Goal: Task Accomplishment & Management: Manage account settings

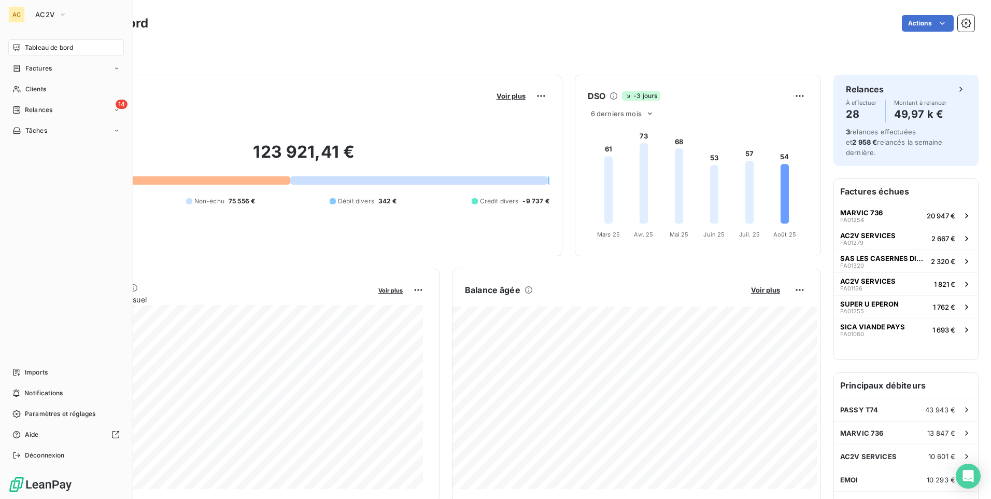
click at [15, 18] on div "AC" at bounding box center [16, 14] width 17 height 17
click at [46, 13] on span "AC2V" at bounding box center [44, 14] width 19 height 8
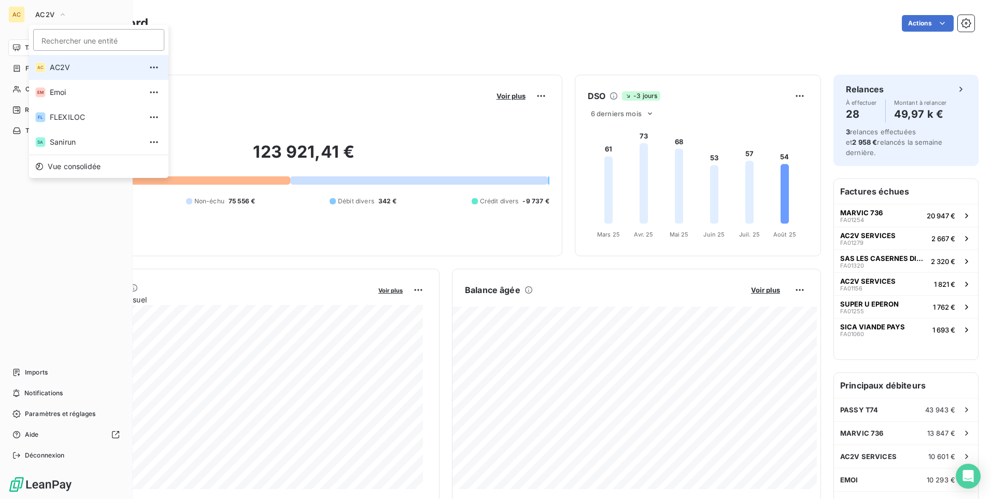
click at [71, 74] on li "AC AC2V" at bounding box center [98, 67] width 139 height 25
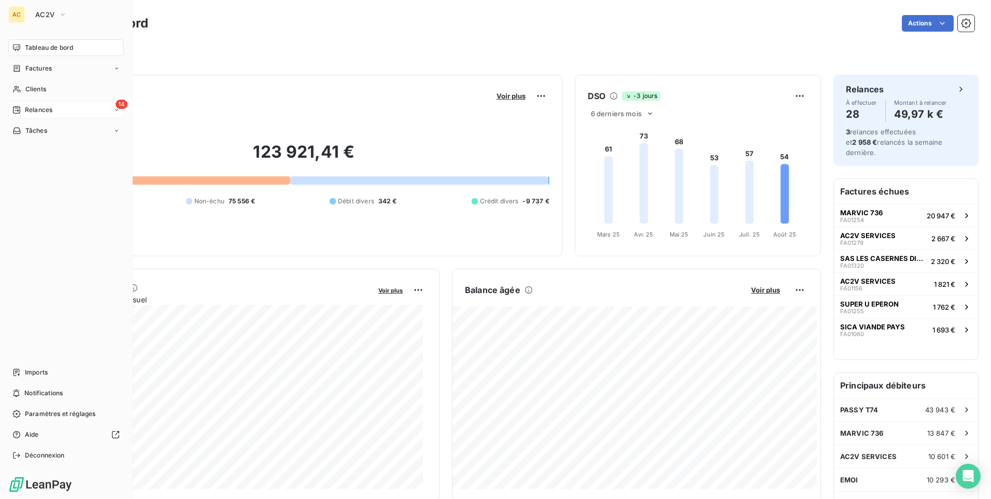
click at [33, 107] on span "Relances" at bounding box center [38, 109] width 27 height 9
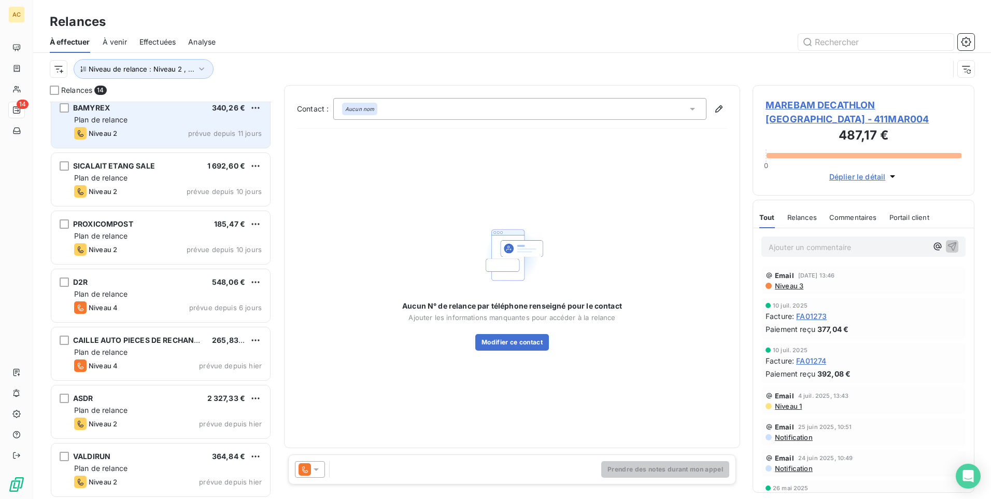
scroll to position [416, 0]
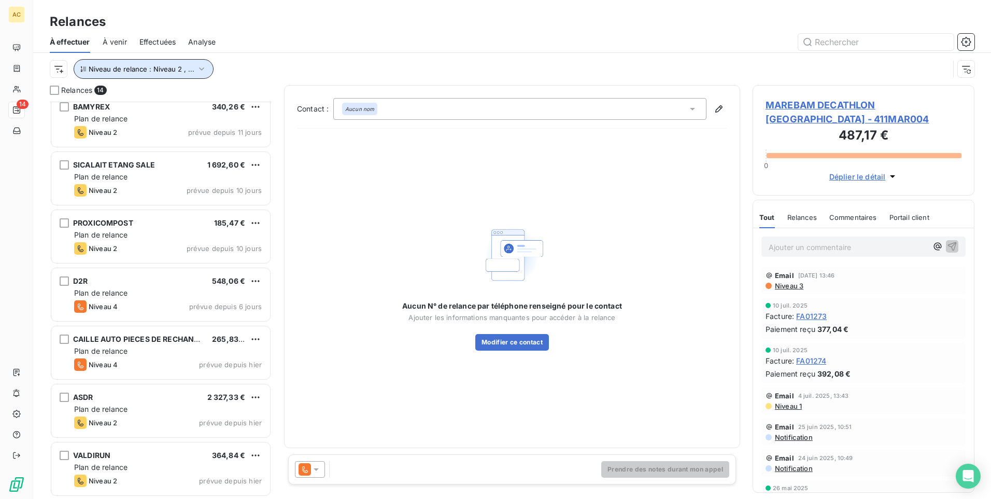
click at [198, 70] on icon "button" at bounding box center [202, 69] width 10 height 10
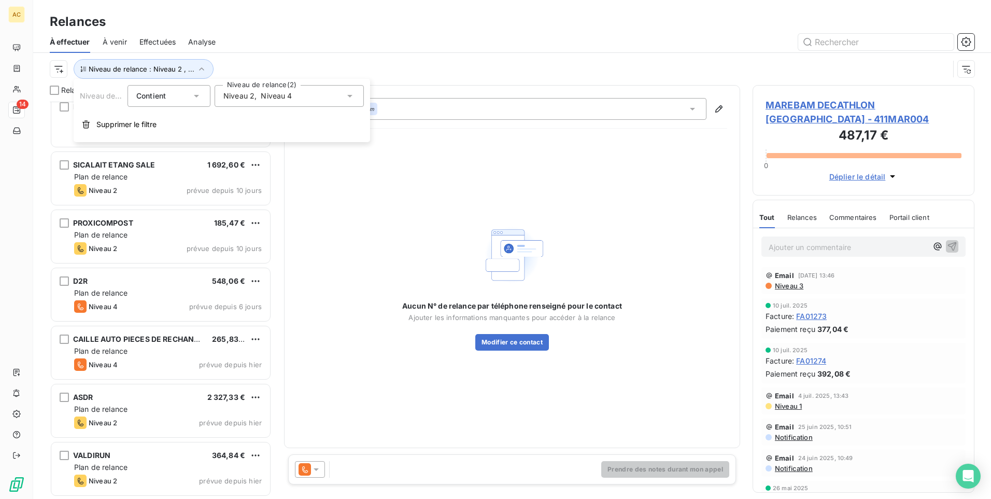
click at [347, 96] on icon at bounding box center [350, 96] width 10 height 10
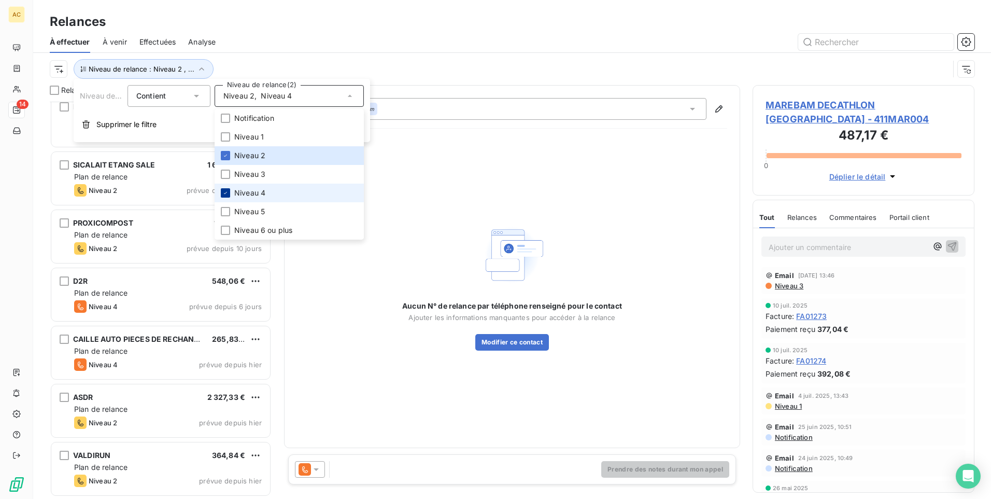
click at [226, 192] on icon at bounding box center [225, 193] width 3 height 2
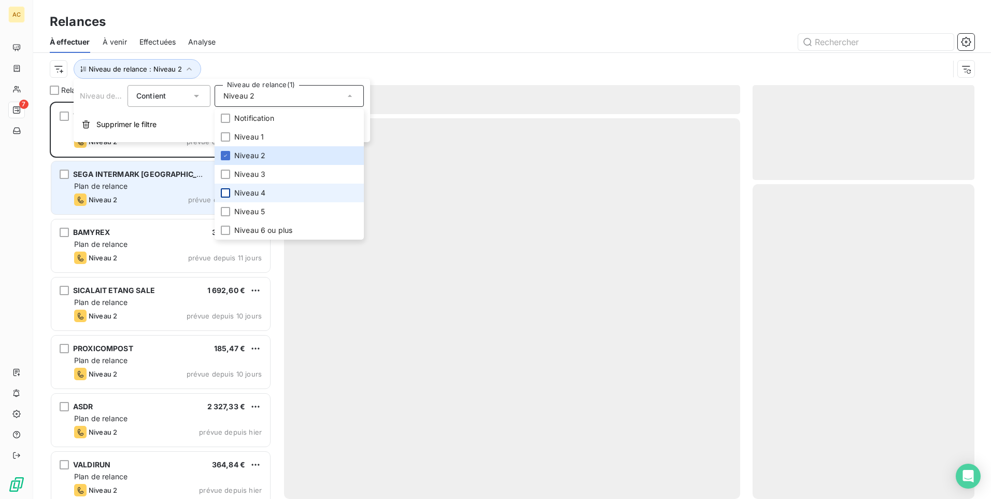
scroll to position [389, 214]
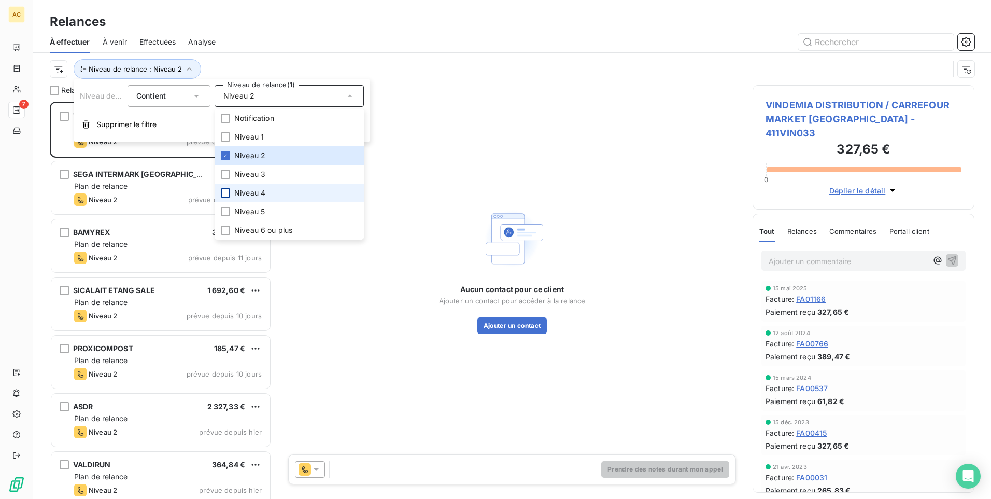
click at [411, 11] on div "Relances À effectuer À venir Effectuées Analyse Niveau de relance : Niveau 2" at bounding box center [512, 42] width 958 height 85
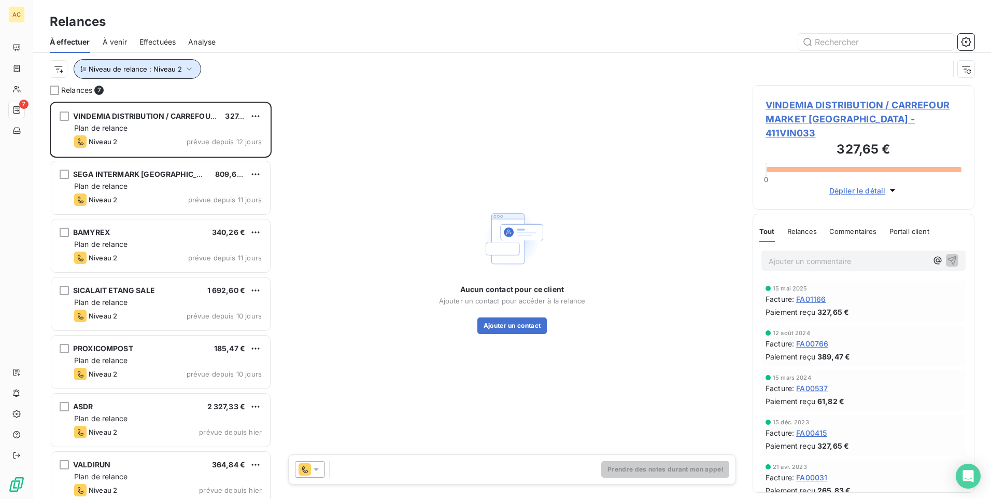
click at [186, 67] on icon "button" at bounding box center [189, 69] width 10 height 10
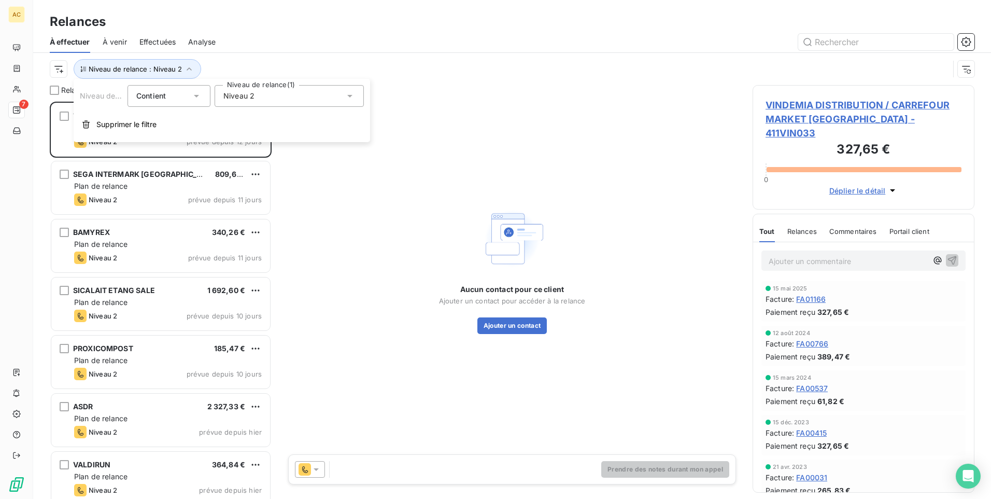
click at [353, 94] on icon at bounding box center [350, 96] width 10 height 10
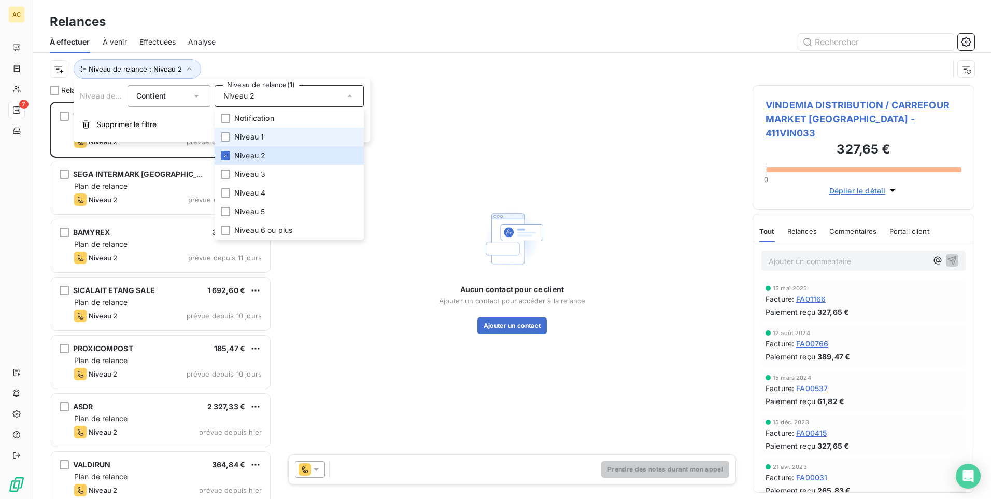
click at [231, 136] on li "Niveau 1" at bounding box center [289, 137] width 149 height 19
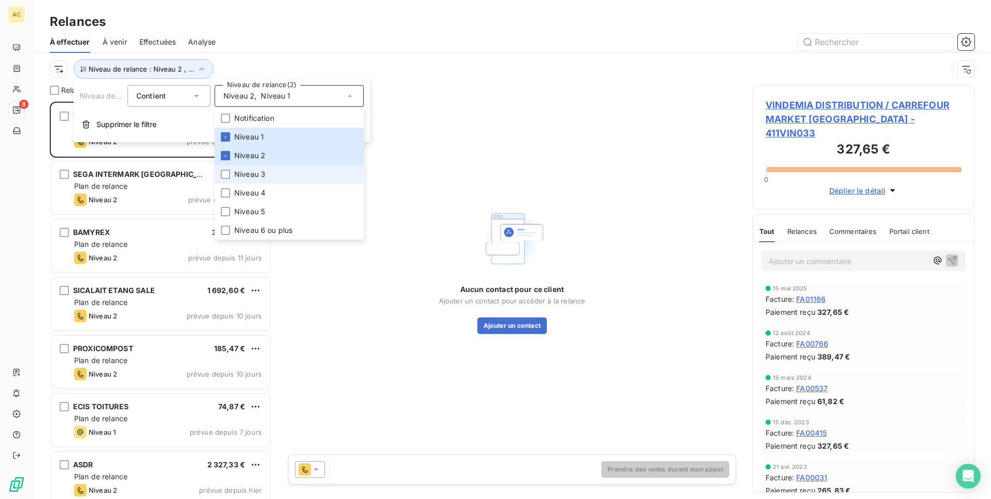
drag, startPoint x: 223, startPoint y: 173, endPoint x: 222, endPoint y: 167, distance: 5.9
click at [223, 172] on div at bounding box center [225, 174] width 9 height 9
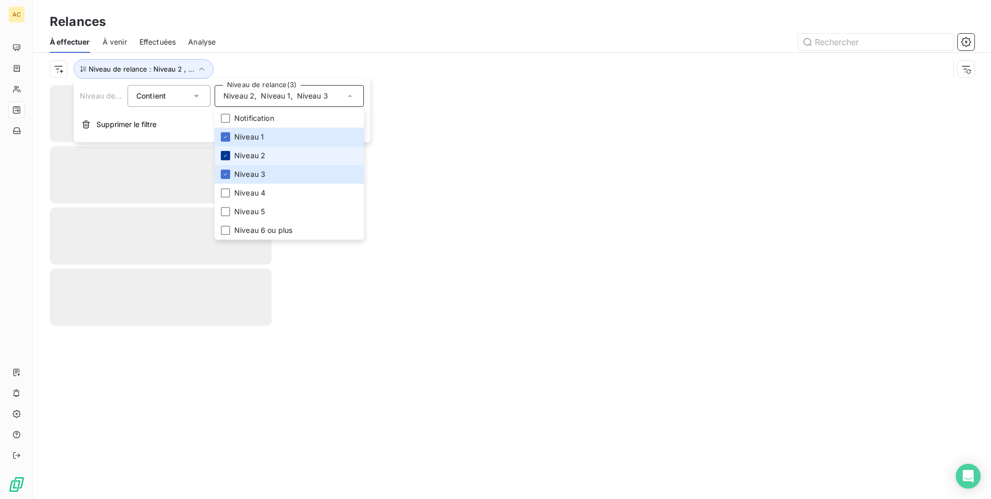
click at [227, 155] on icon at bounding box center [225, 156] width 3 height 2
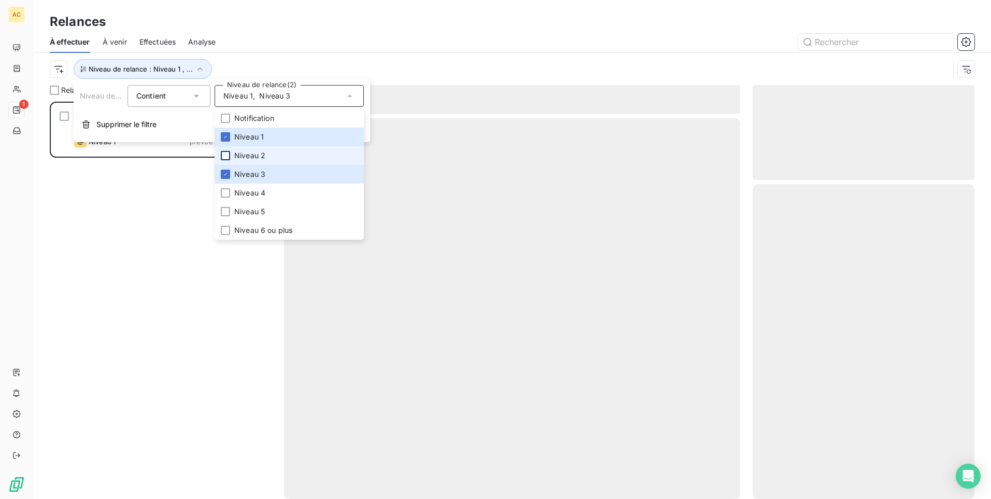
scroll to position [389, 214]
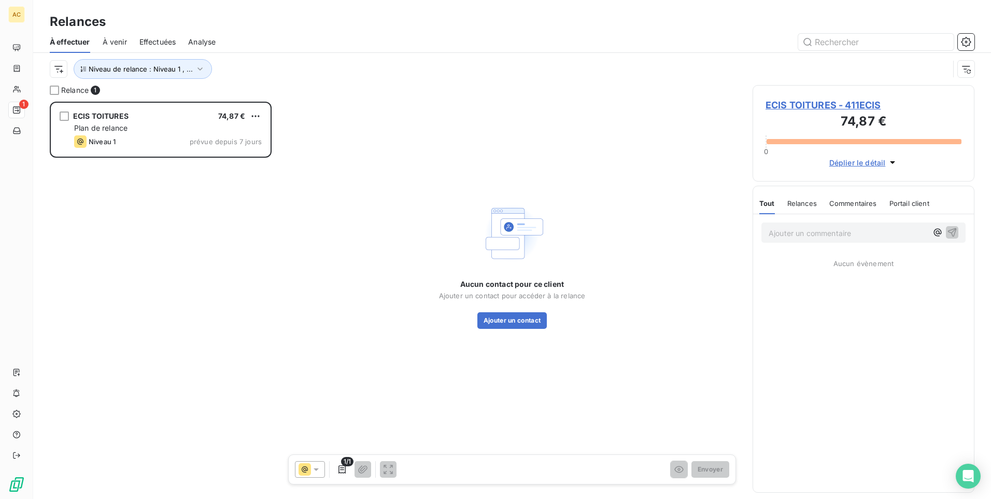
drag, startPoint x: 117, startPoint y: 305, endPoint x: 127, endPoint y: 260, distance: 45.6
click at [117, 302] on div "ECIS TOITURES 74,87 € Plan de relance Niveau 1 prévue depuis 7 jours" at bounding box center [161, 300] width 222 height 397
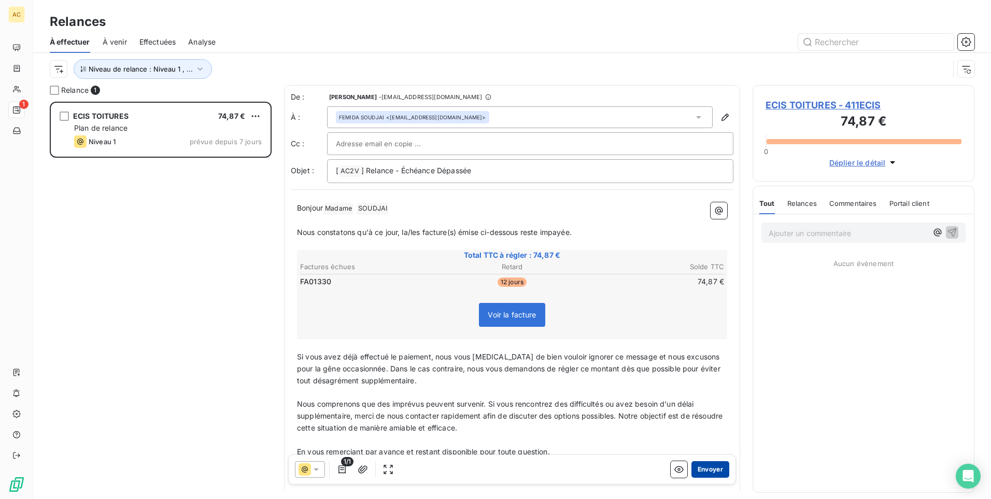
click at [710, 472] on button "Envoyer" at bounding box center [711, 469] width 38 height 17
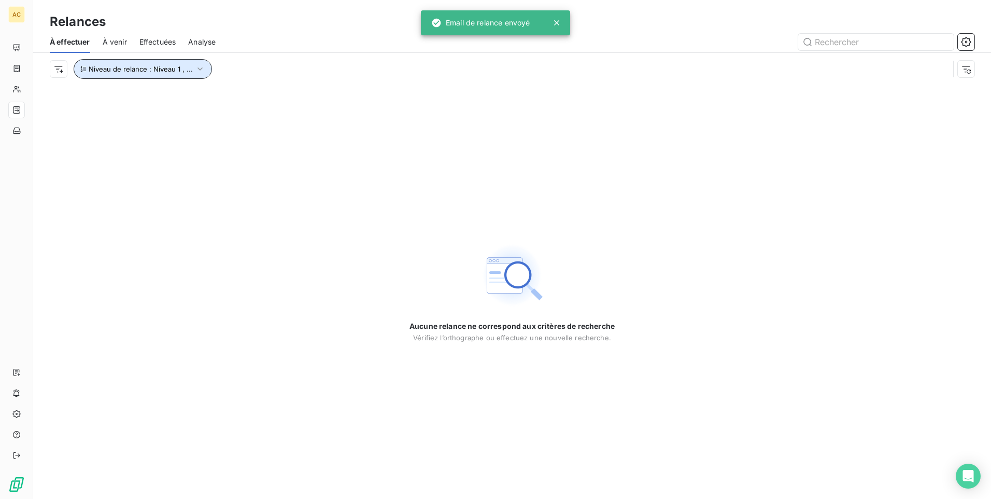
click at [197, 66] on icon "button" at bounding box center [200, 69] width 10 height 10
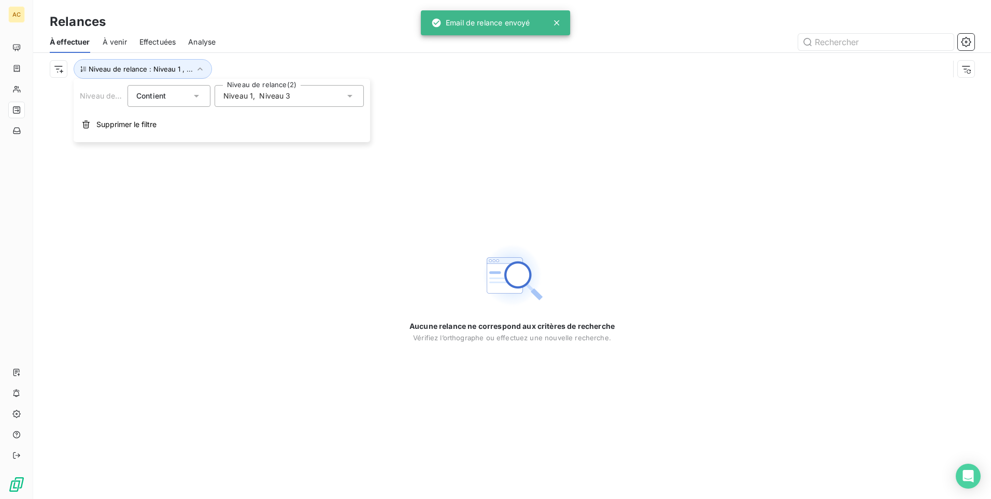
click at [299, 93] on div "Niveau 1 , Niveau 3" at bounding box center [289, 96] width 149 height 22
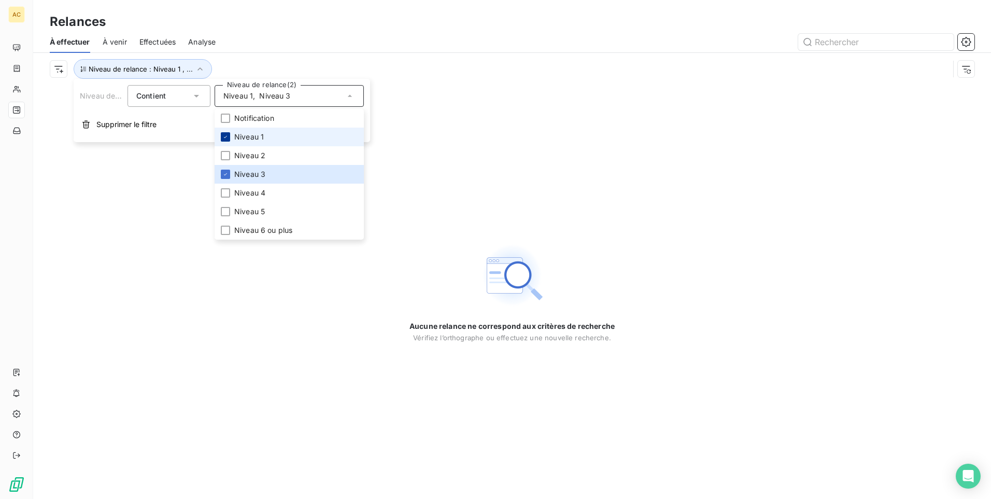
click at [225, 138] on icon at bounding box center [225, 137] width 6 height 6
click at [223, 162] on li "Niveau 2" at bounding box center [289, 155] width 149 height 19
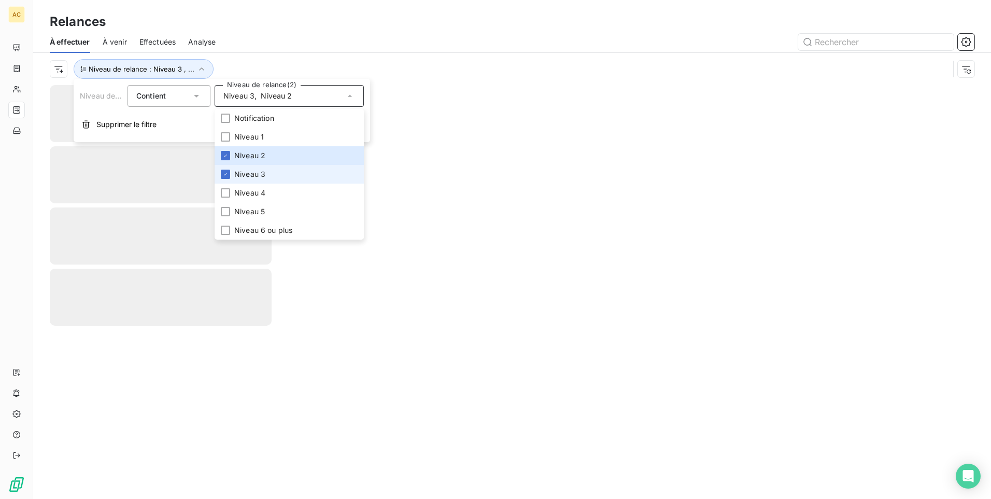
click at [225, 179] on li "Niveau 3" at bounding box center [289, 174] width 149 height 19
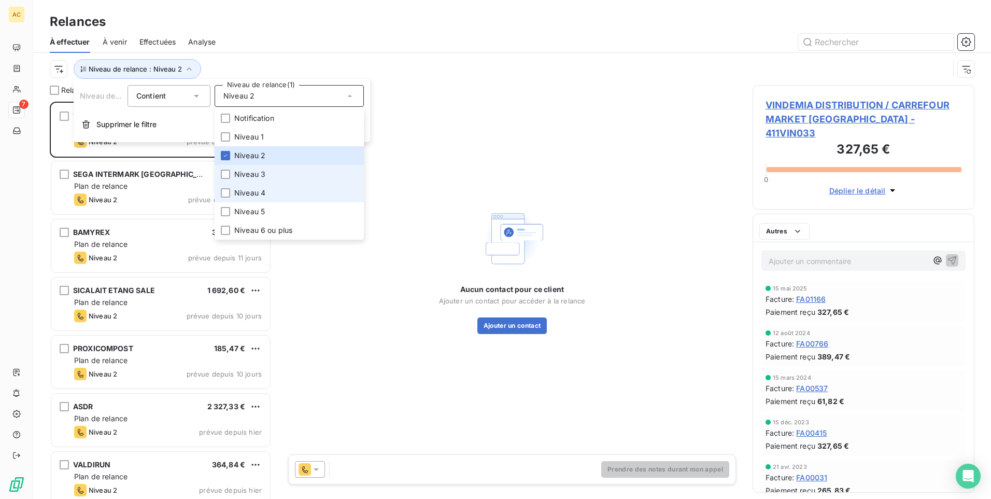
scroll to position [389, 214]
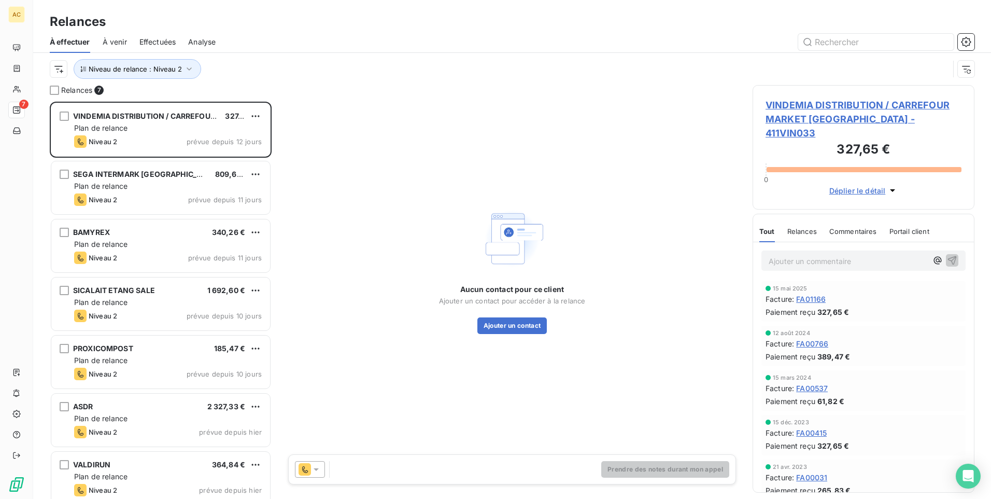
click at [453, 148] on div "Aucun contact pour ce client Ajouter un contact pour accéder à la relance Ajout…" at bounding box center [512, 269] width 456 height 369
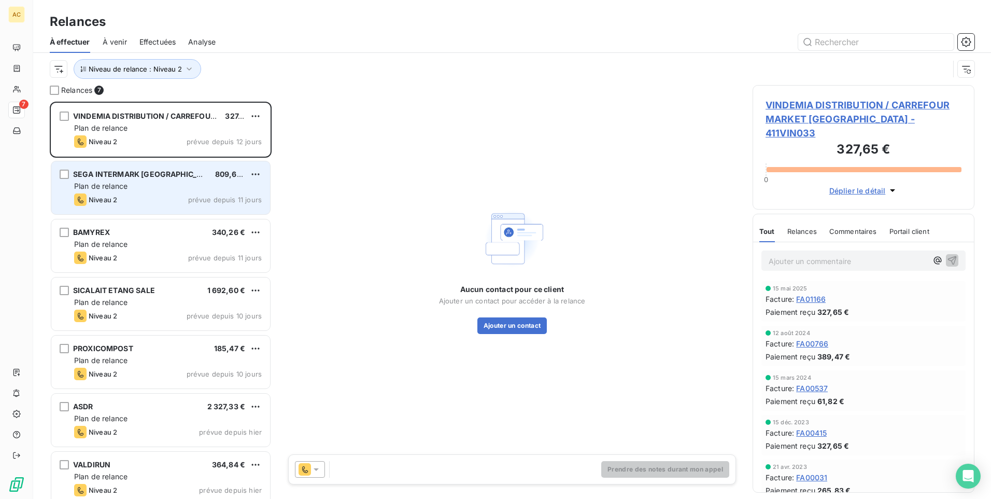
click at [146, 193] on div "SEGA INTERMARK ST DENIS 809,67 € Plan de relance Niveau 2 prévue depuis 11 jours" at bounding box center [160, 187] width 219 height 53
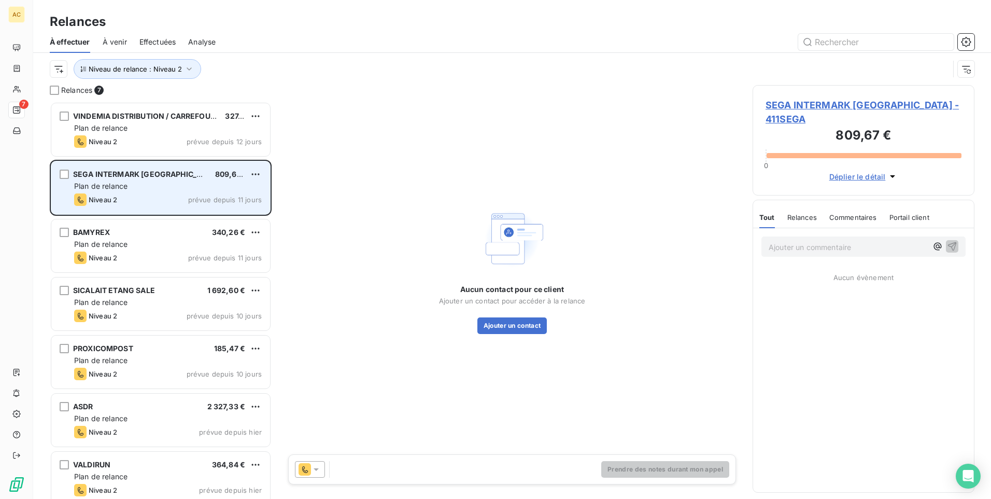
click at [149, 195] on div "Niveau 2 prévue depuis 11 jours" at bounding box center [168, 199] width 188 height 12
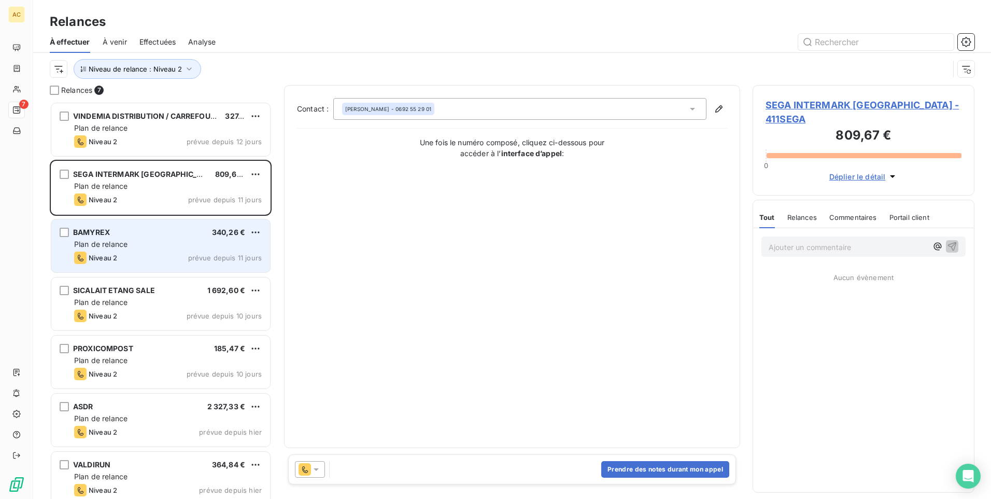
click at [135, 247] on div "Plan de relance" at bounding box center [168, 244] width 188 height 10
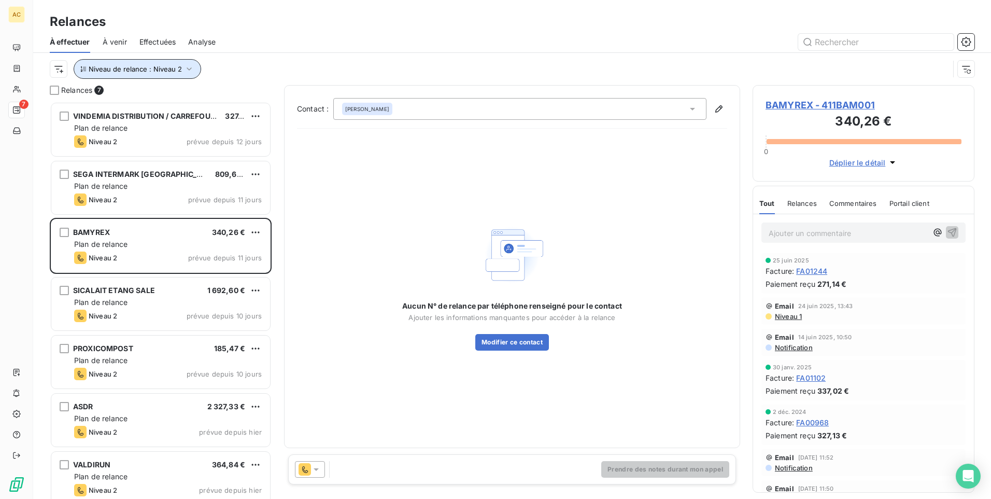
click at [185, 68] on icon "button" at bounding box center [189, 69] width 10 height 10
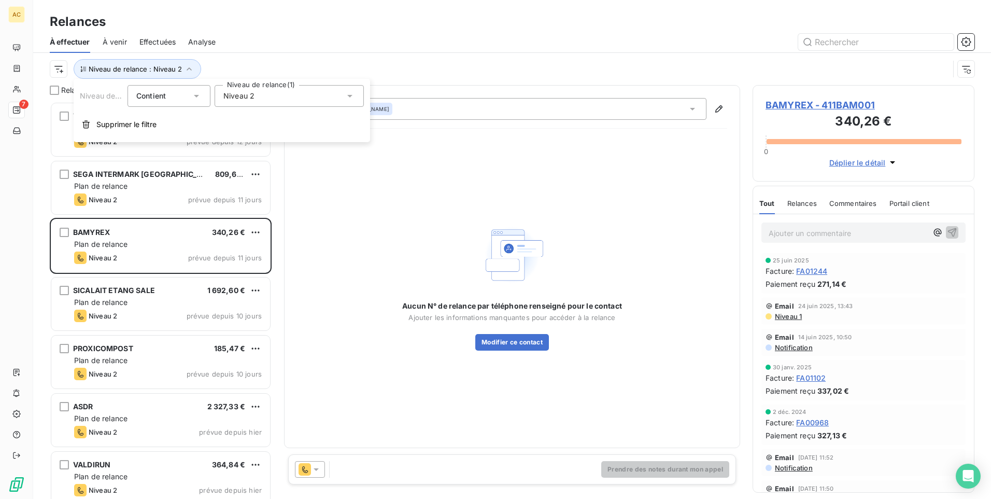
click at [272, 100] on div "Niveau 2" at bounding box center [289, 96] width 149 height 22
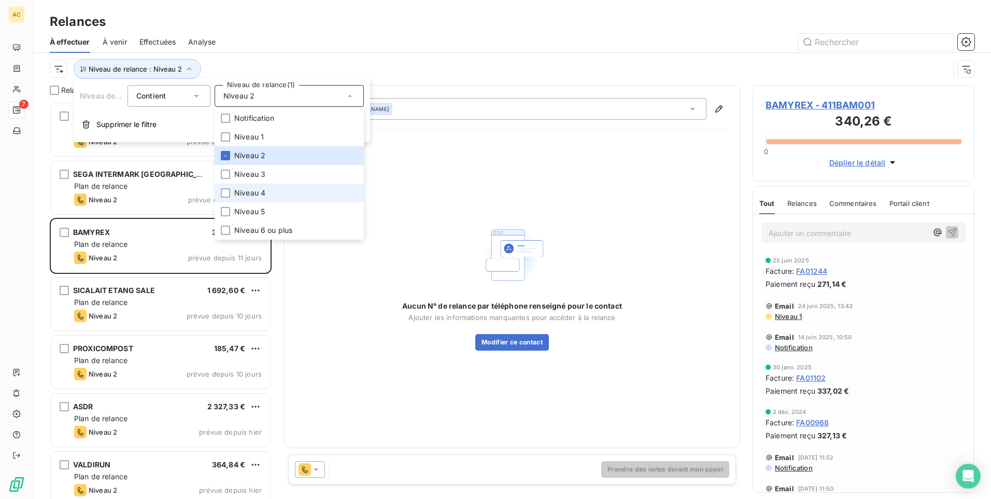
click at [243, 192] on span "Niveau 4" at bounding box center [249, 193] width 31 height 10
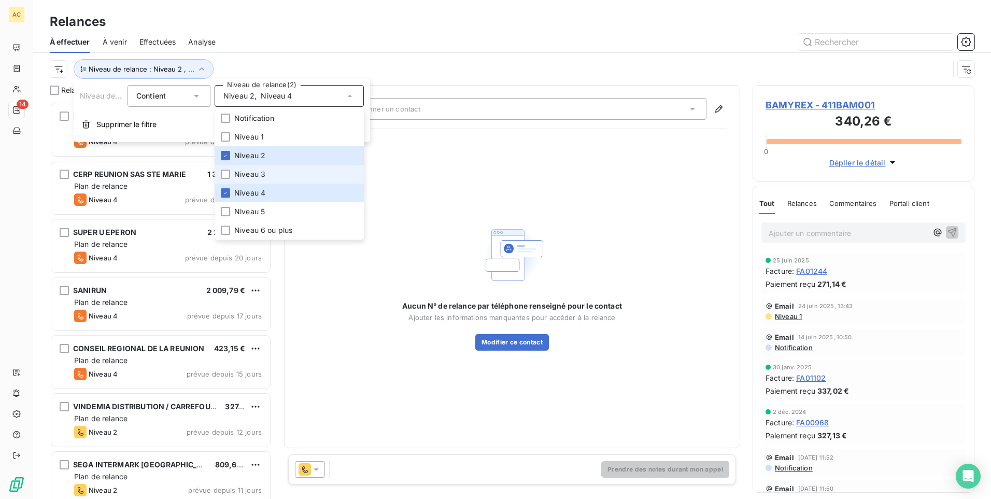
scroll to position [389, 214]
click at [226, 155] on icon at bounding box center [225, 155] width 6 height 6
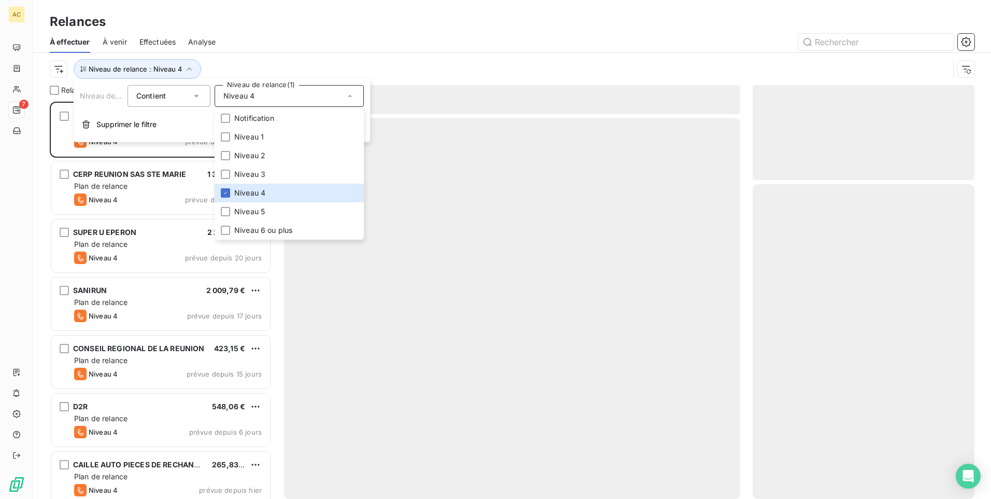
scroll to position [389, 214]
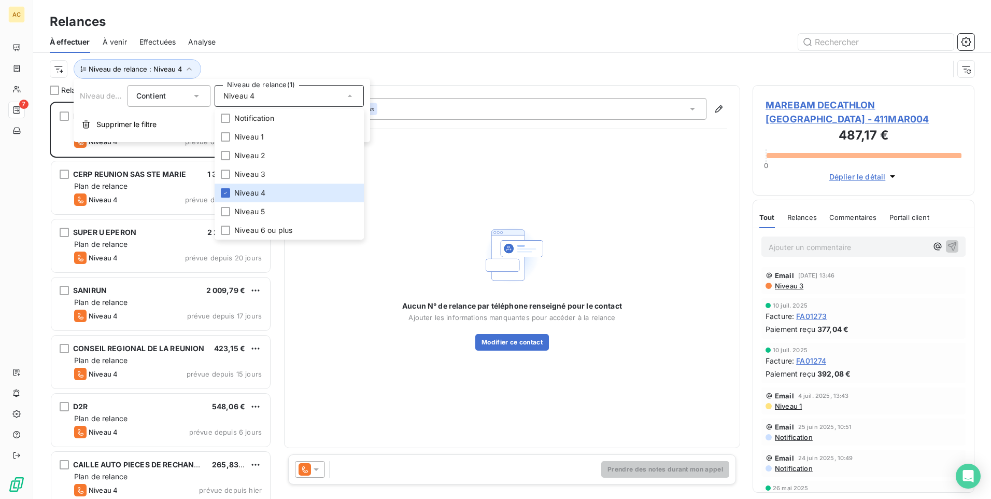
click at [466, 47] on div at bounding box center [601, 42] width 747 height 17
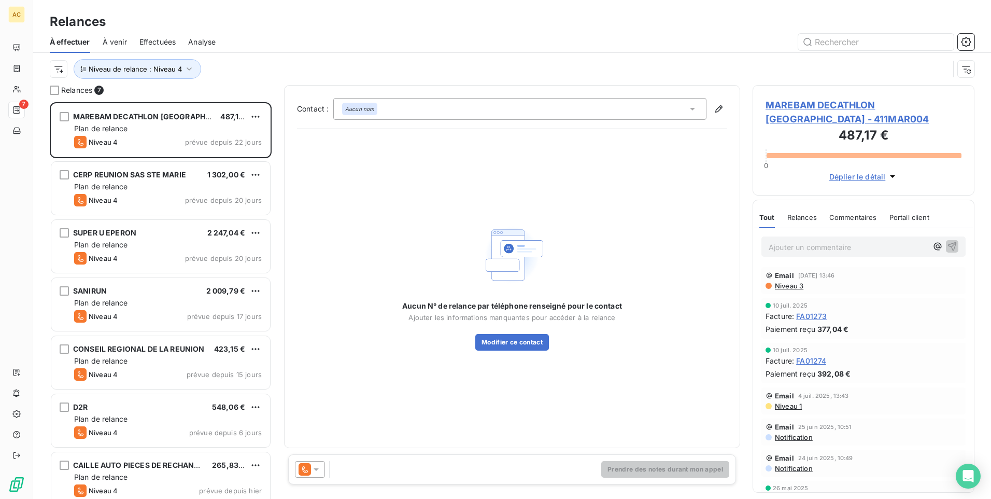
scroll to position [10, 0]
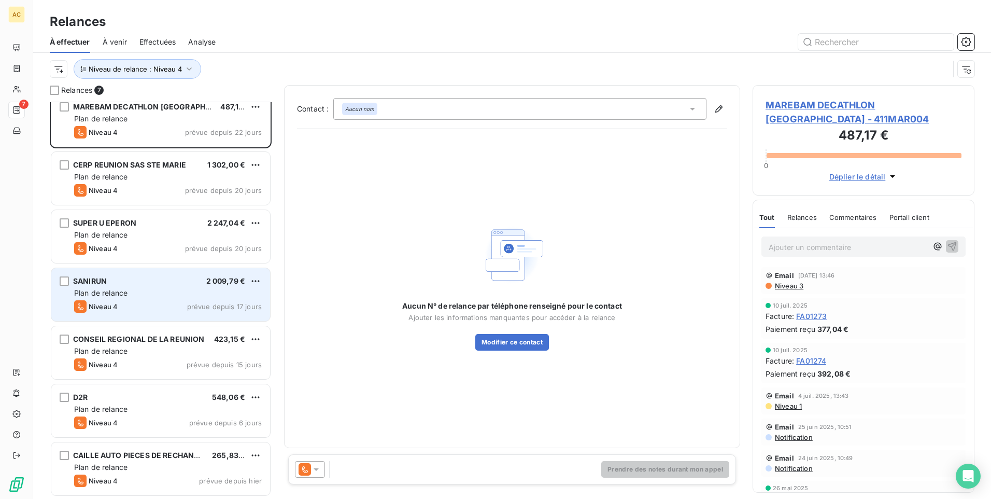
click at [120, 286] on div "SANIRUN 2 009,79 € Plan de relance Niveau 4 prévue depuis 17 jours" at bounding box center [160, 294] width 219 height 53
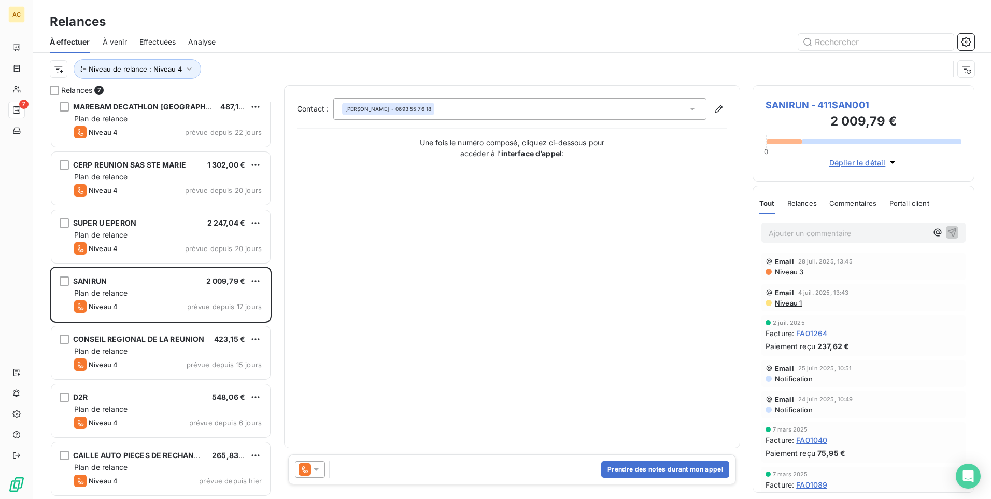
click at [356, 470] on div "Prendre des notes durant mon appel" at bounding box center [512, 469] width 448 height 30
click at [652, 471] on button "Prendre des notes durant mon appel" at bounding box center [665, 469] width 128 height 17
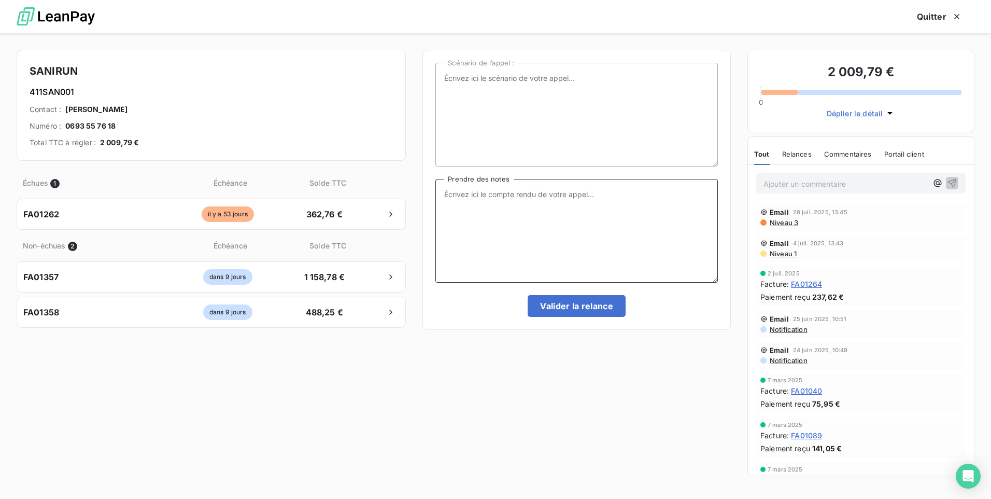
click at [467, 205] on textarea "Prendre des notes" at bounding box center [577, 231] width 283 height 104
type textarea "m"
drag, startPoint x: 475, startPoint y: 197, endPoint x: 482, endPoint y: 192, distance: 8.2
click at [475, 196] on textarea "Mariève: envoyé la facture FA01262 par mail à Louise" at bounding box center [577, 231] width 283 height 104
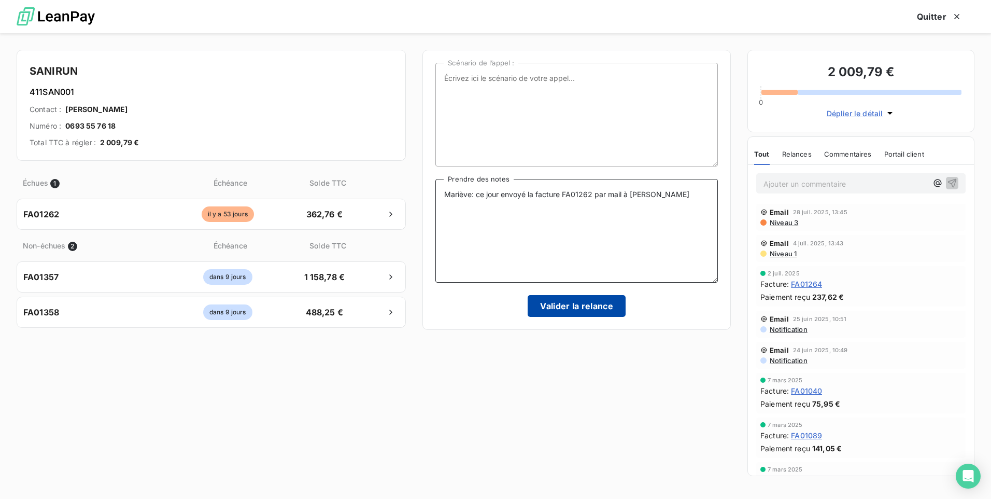
type textarea "Mariève: ce jour envoyé la facture FA01262 par mail à Louise"
click at [573, 306] on button "Valider la relance" at bounding box center [577, 306] width 98 height 22
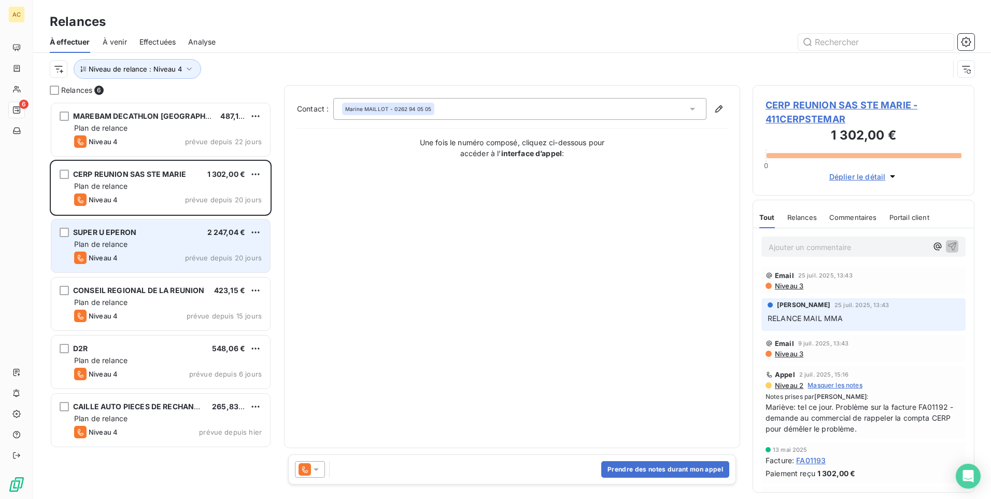
click at [134, 244] on div "Plan de relance" at bounding box center [168, 244] width 188 height 10
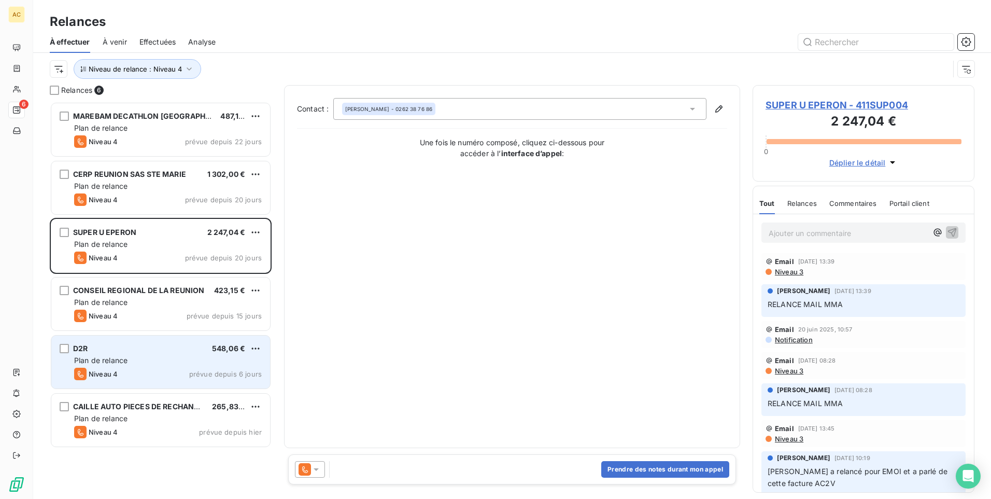
click at [121, 358] on span "Plan de relance" at bounding box center [100, 360] width 53 height 9
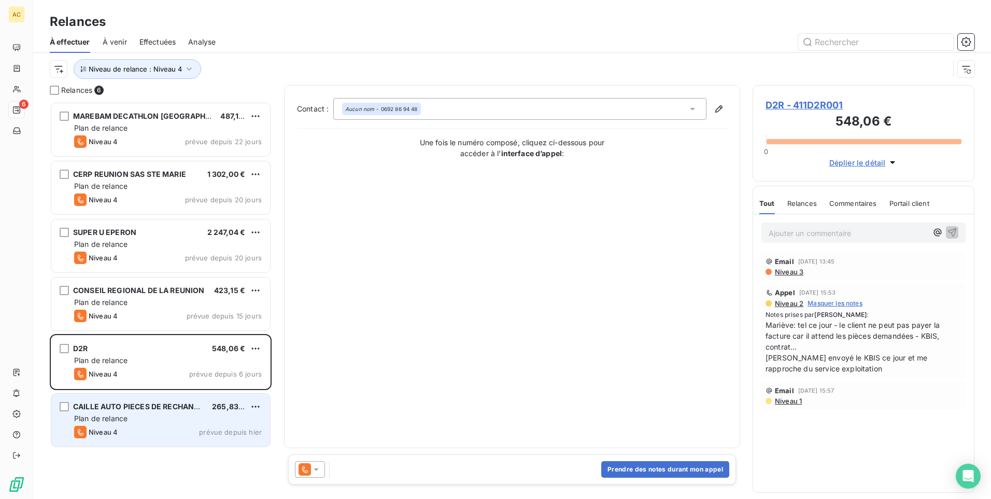
click at [160, 423] on div "Plan de relance" at bounding box center [168, 418] width 188 height 10
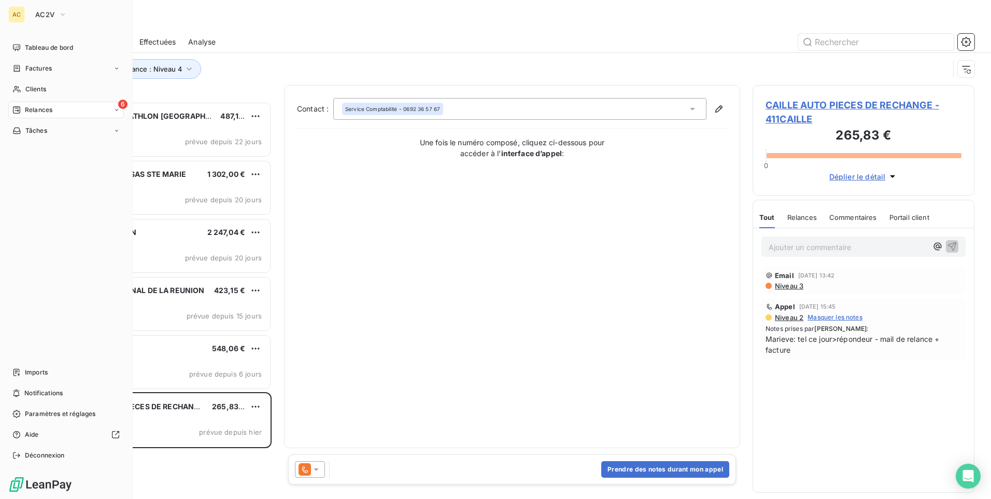
click at [19, 17] on div "AC" at bounding box center [16, 14] width 17 height 17
click at [60, 12] on icon "button" at bounding box center [63, 14] width 8 height 10
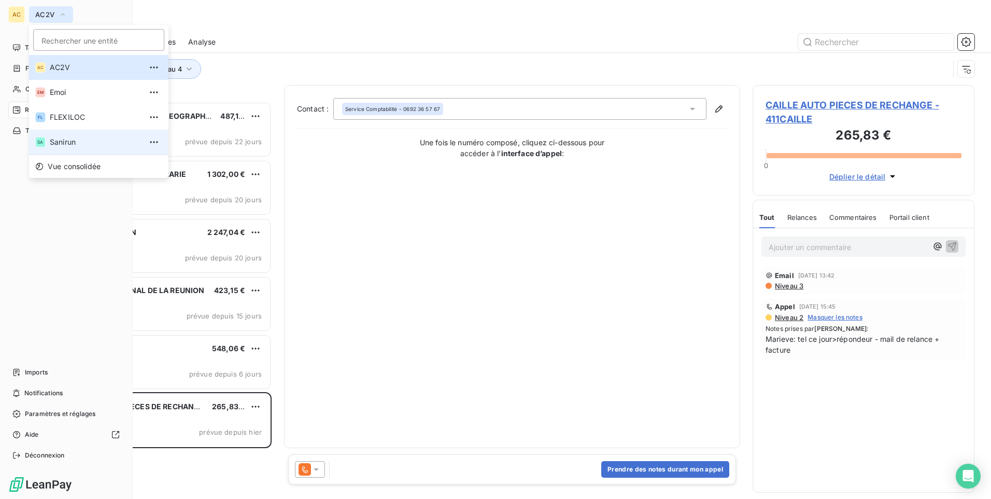
click at [76, 142] on span "Sanirun" at bounding box center [96, 142] width 92 height 10
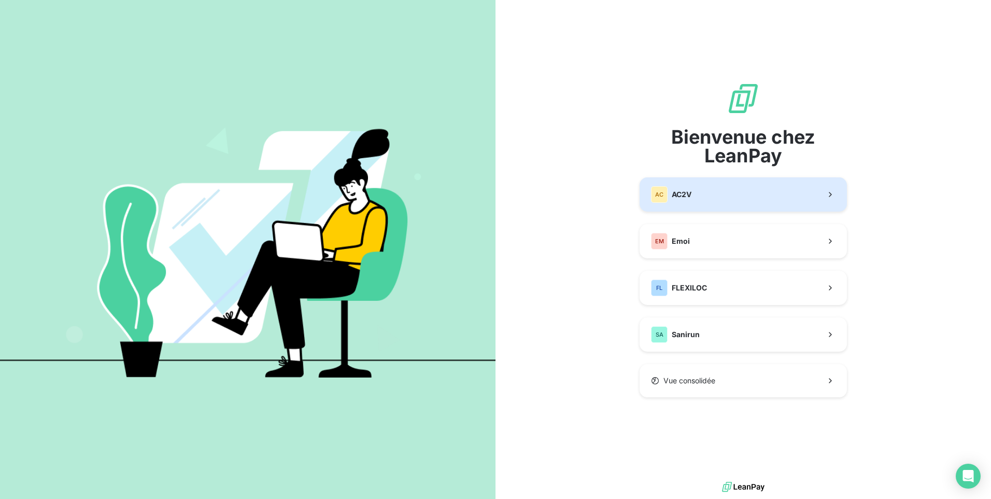
click at [700, 192] on button "AC AC2V" at bounding box center [743, 194] width 207 height 34
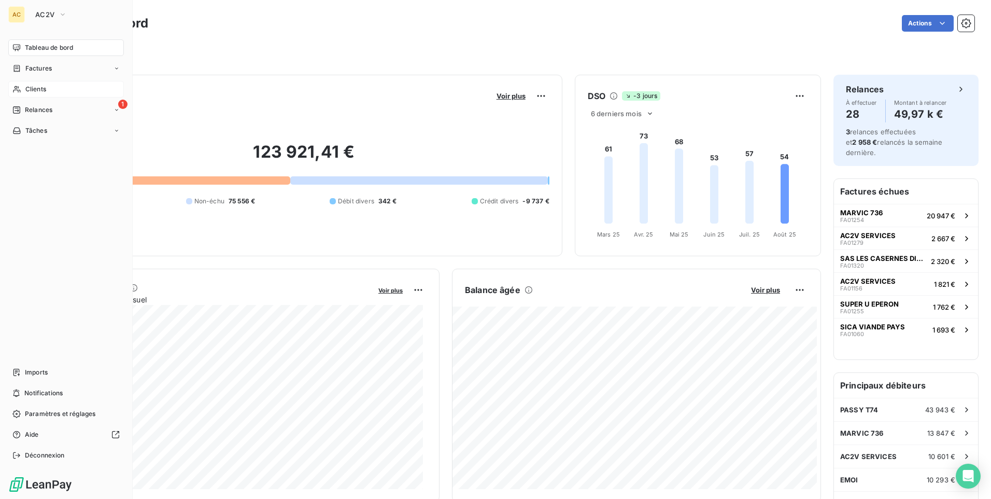
click at [41, 86] on span "Clients" at bounding box center [35, 89] width 21 height 9
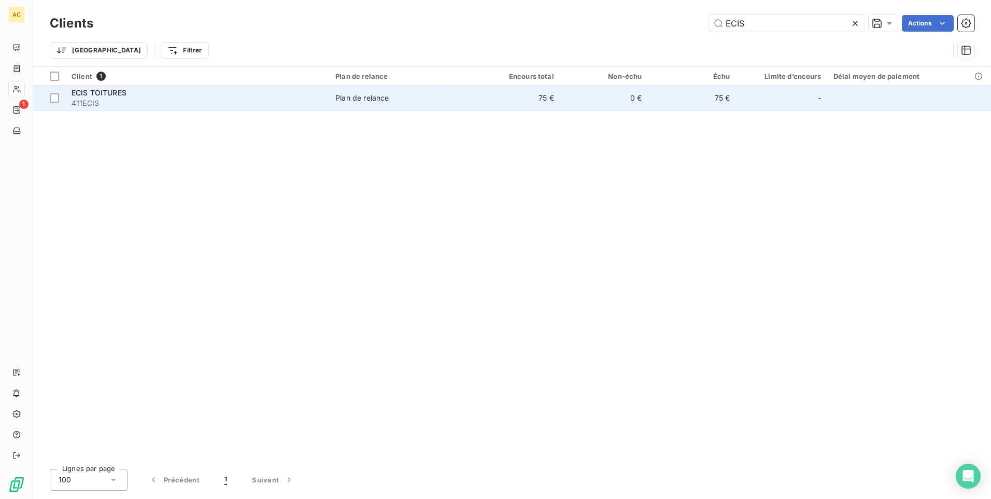
type input "ECIS"
click at [85, 100] on span "411ECIS" at bounding box center [197, 103] width 251 height 10
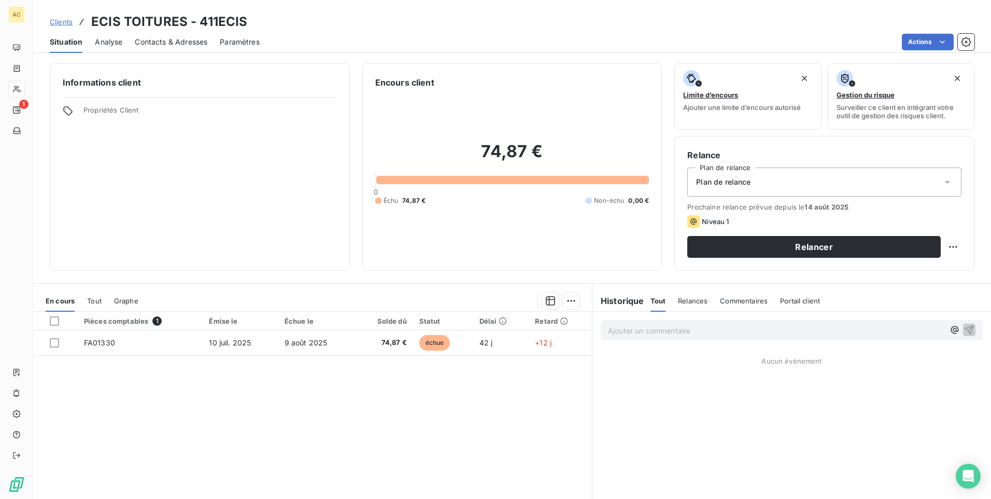
click at [180, 45] on span "Contacts & Adresses" at bounding box center [171, 42] width 73 height 10
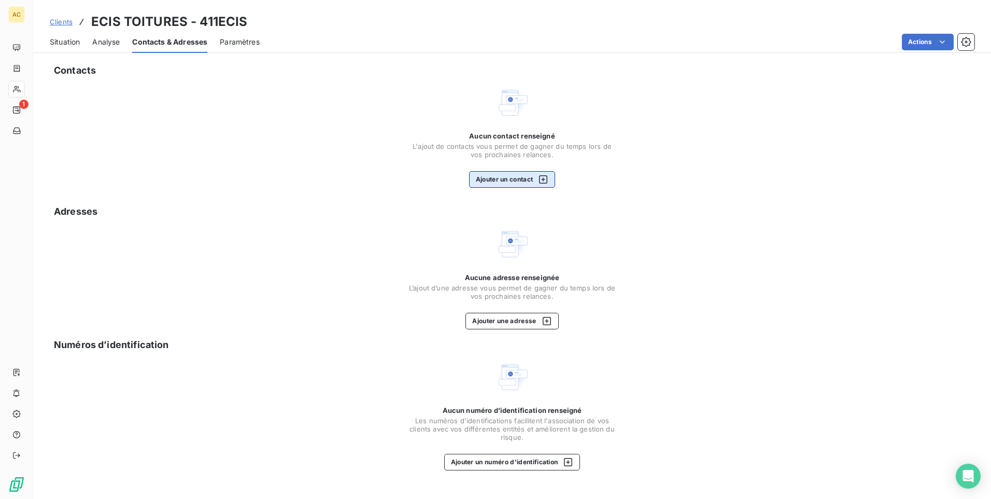
click at [513, 182] on button "Ajouter un contact" at bounding box center [512, 179] width 87 height 17
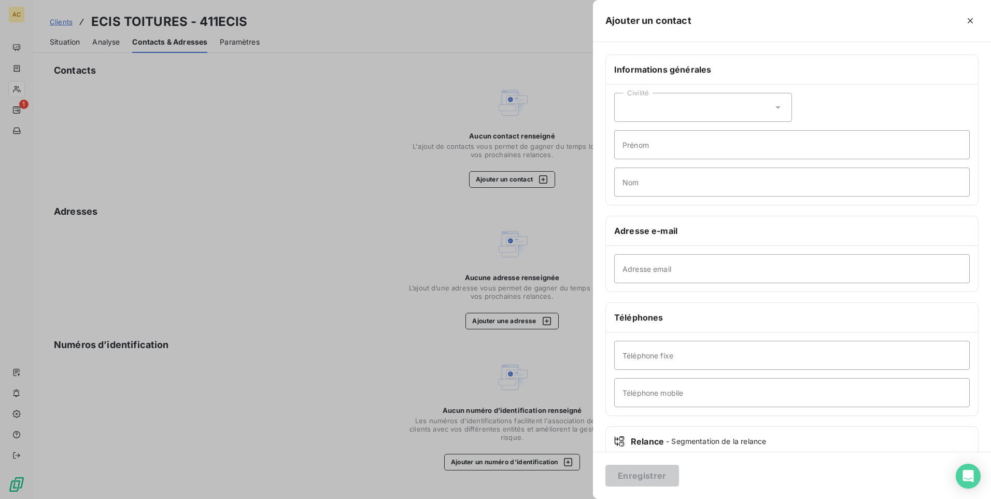
drag, startPoint x: 774, startPoint y: 105, endPoint x: 741, endPoint y: 115, distance: 34.3
click at [774, 105] on icon at bounding box center [778, 107] width 10 height 10
click at [662, 135] on span "Madame" at bounding box center [649, 134] width 28 height 10
click at [651, 148] on input "Prénom" at bounding box center [792, 144] width 356 height 29
click at [650, 143] on input "Prénom" at bounding box center [792, 144] width 356 height 29
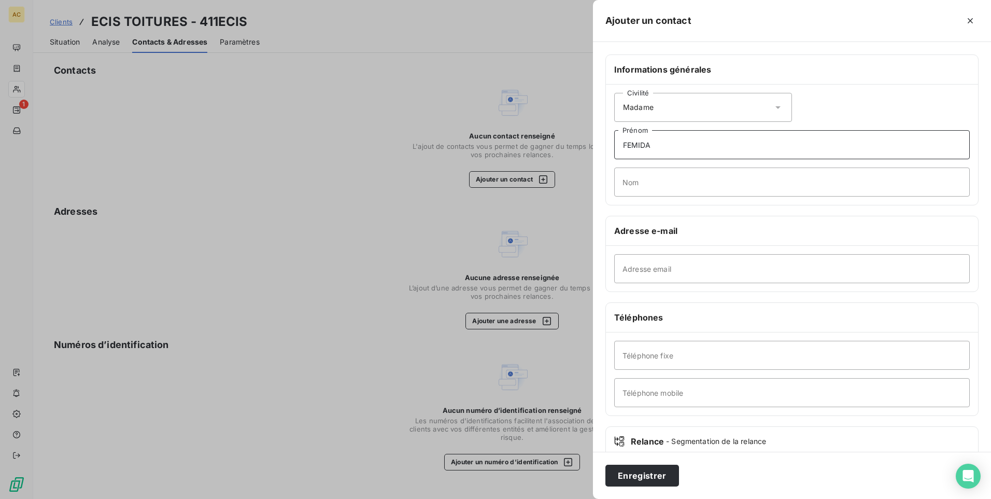
type input "FEMIDA"
type input "SOUDJAI"
type input "rc@groupelumax.com"
click at [644, 398] on input "Téléphone mobile" at bounding box center [792, 392] width 356 height 29
type input "0693 03 86 83"
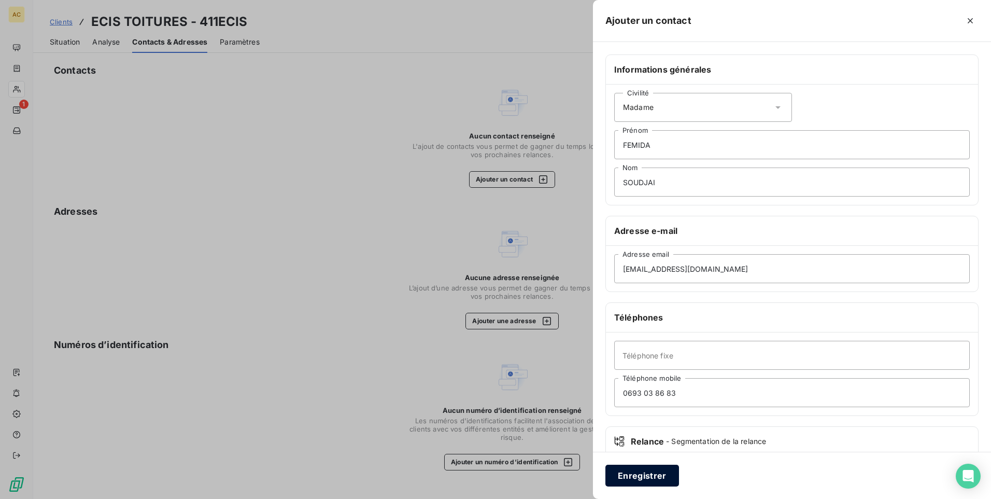
click at [639, 471] on button "Enregistrer" at bounding box center [643, 476] width 74 height 22
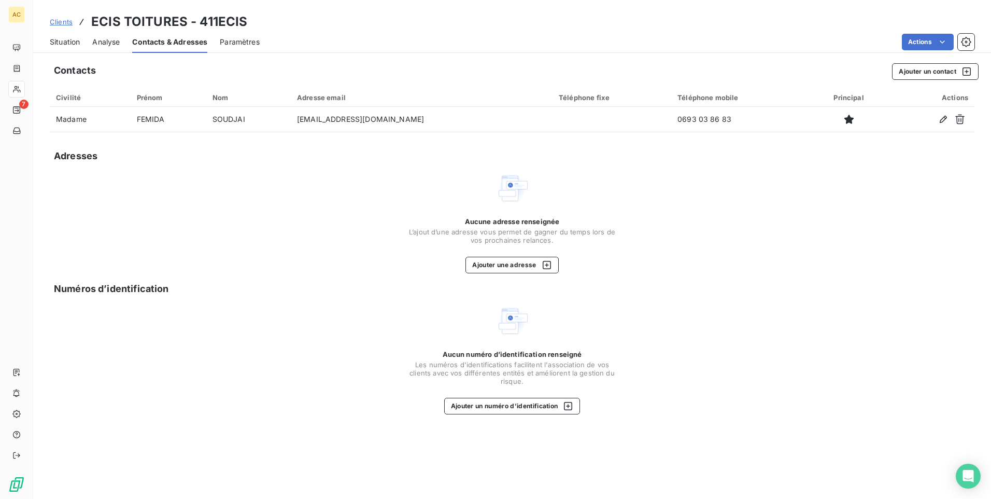
click at [63, 20] on span "Clients" at bounding box center [61, 22] width 23 height 8
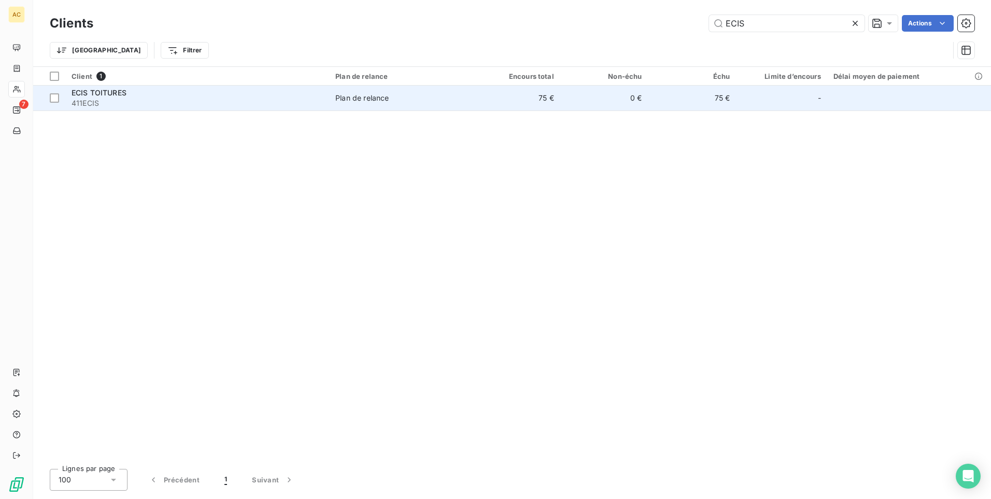
click at [100, 98] on span "411ECIS" at bounding box center [197, 103] width 251 height 10
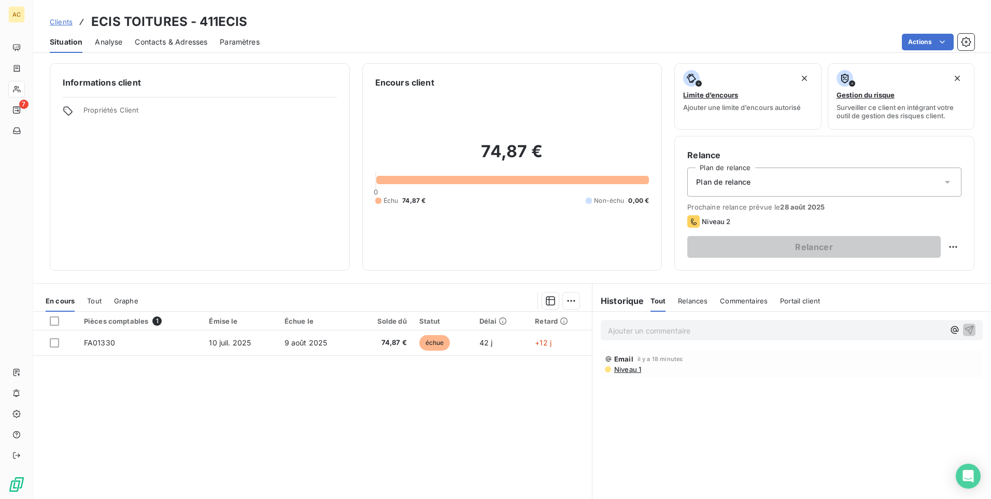
click at [62, 22] on span "Clients" at bounding box center [61, 22] width 23 height 8
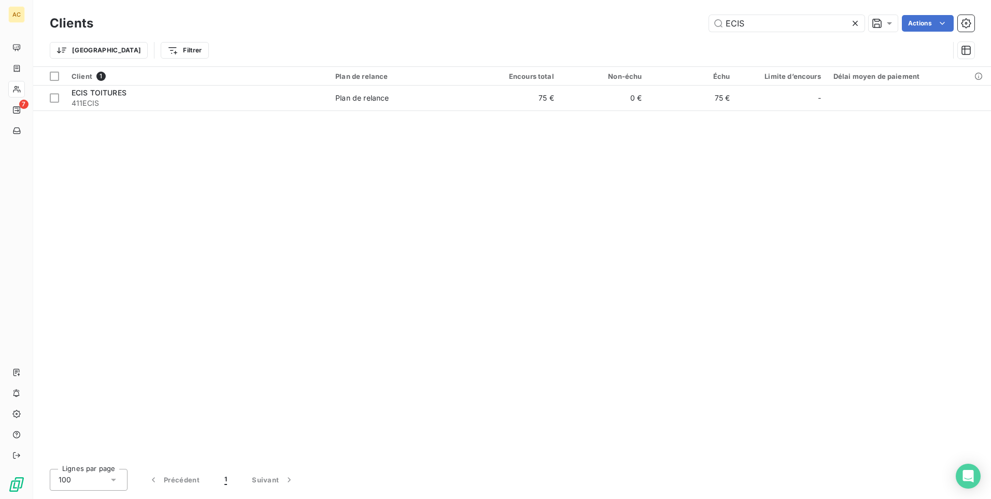
drag, startPoint x: 743, startPoint y: 23, endPoint x: 693, endPoint y: 29, distance: 50.1
click at [693, 29] on div "ECIS Actions" at bounding box center [540, 23] width 869 height 17
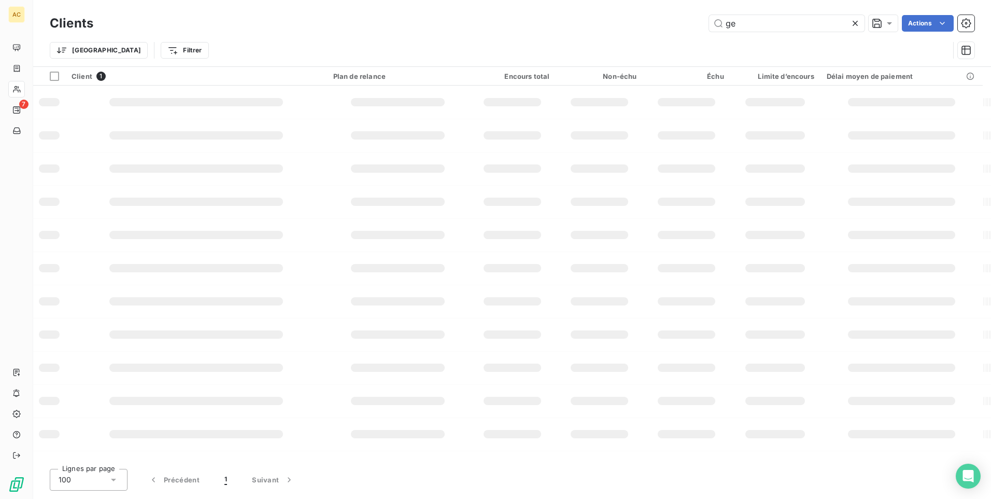
type input "g"
type input "sega"
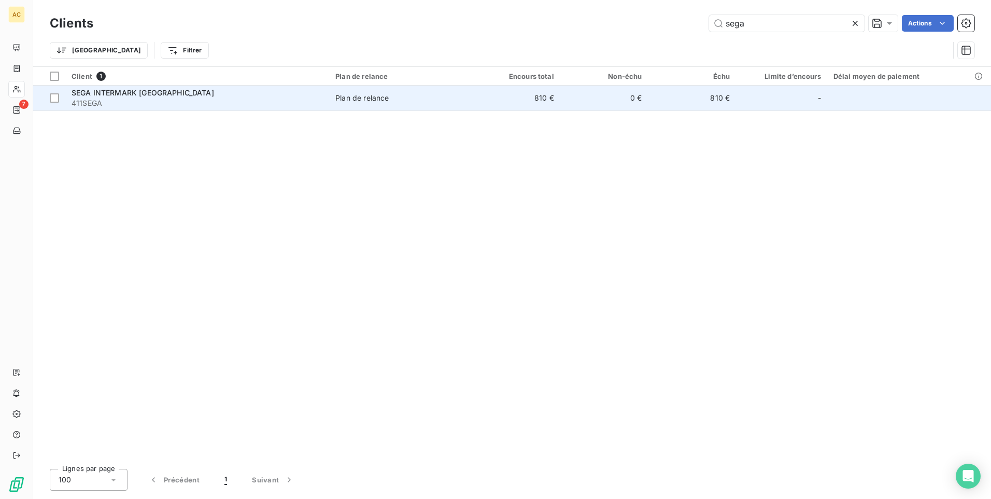
click at [135, 102] on span "411SEGA" at bounding box center [197, 103] width 251 height 10
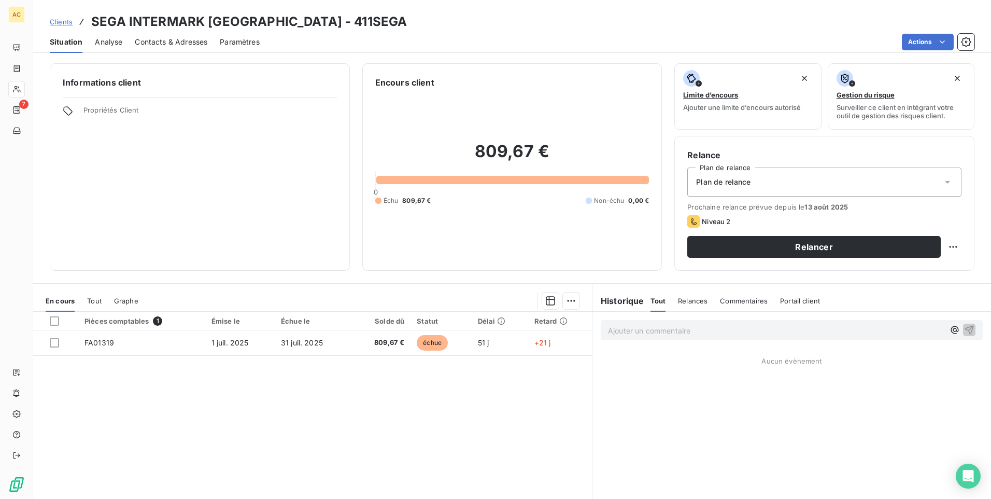
click at [166, 47] on div "Contacts & Adresses" at bounding box center [171, 42] width 73 height 22
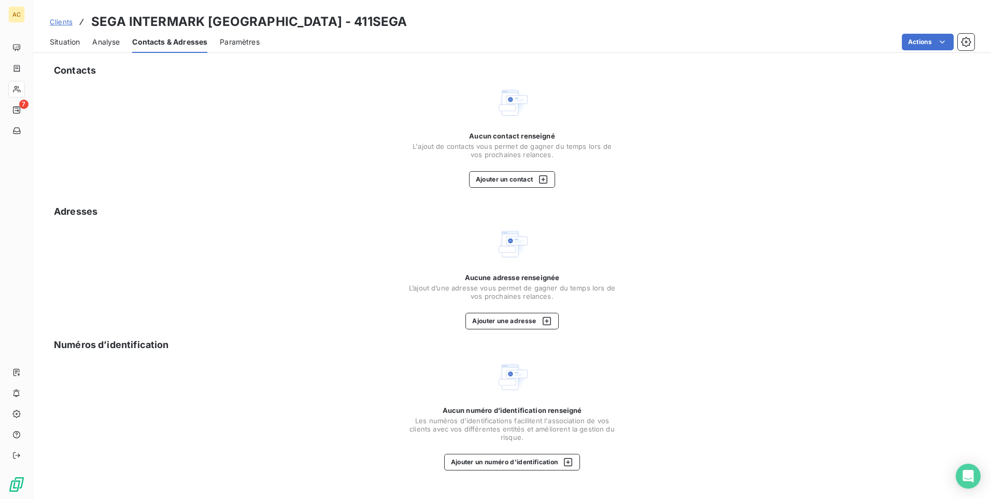
click at [68, 45] on span "Situation" at bounding box center [65, 42] width 30 height 10
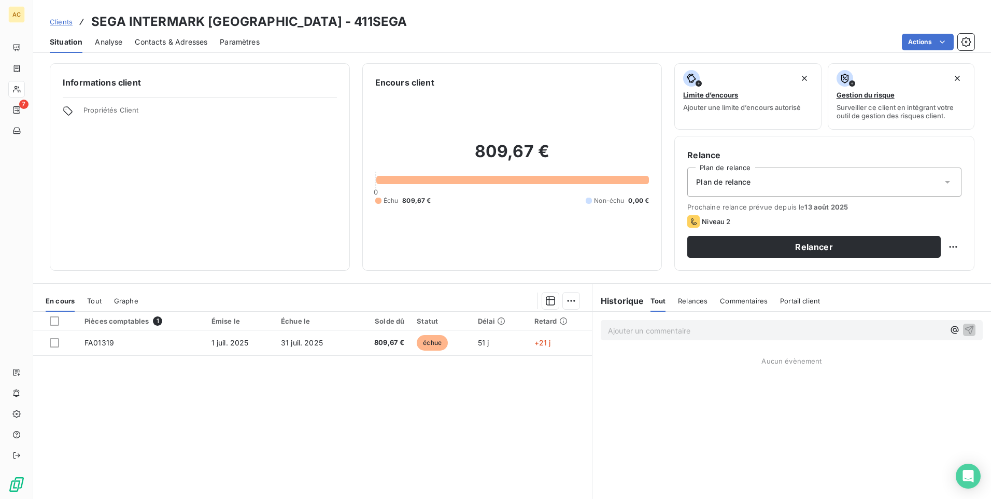
click at [161, 43] on span "Contacts & Adresses" at bounding box center [171, 42] width 73 height 10
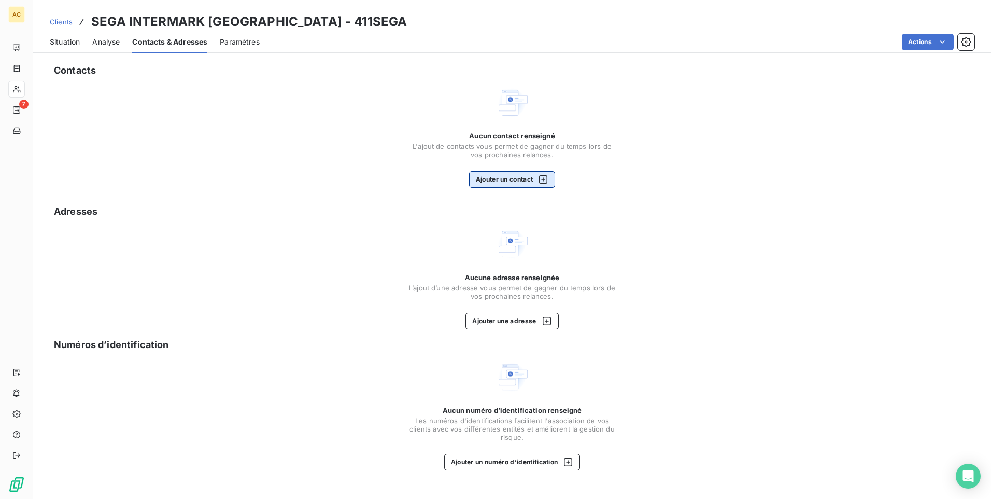
click at [517, 181] on button "Ajouter un contact" at bounding box center [512, 179] width 87 height 17
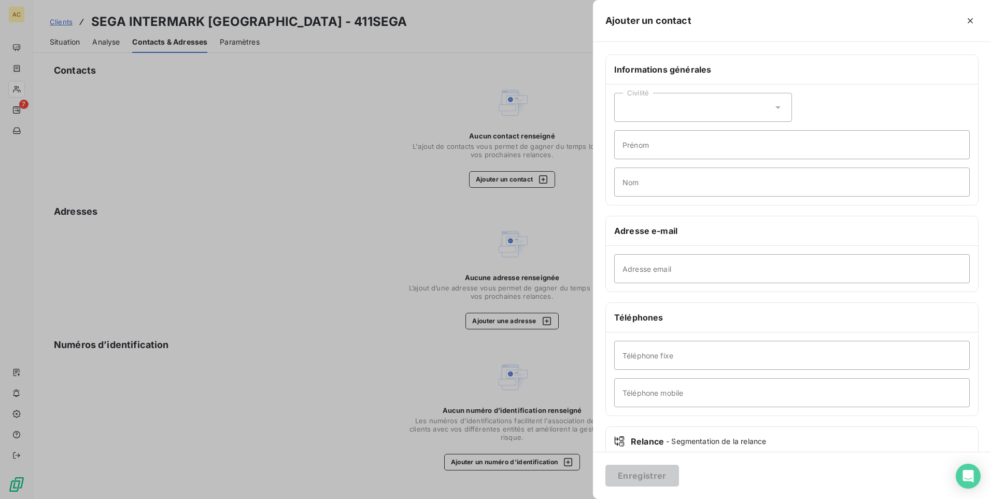
click at [776, 106] on icon at bounding box center [778, 107] width 5 height 3
click at [688, 153] on li "Monsieur" at bounding box center [703, 152] width 178 height 19
drag, startPoint x: 763, startPoint y: 103, endPoint x: 769, endPoint y: 108, distance: 8.1
click at [769, 108] on div "Civilité Monsieur" at bounding box center [703, 107] width 178 height 29
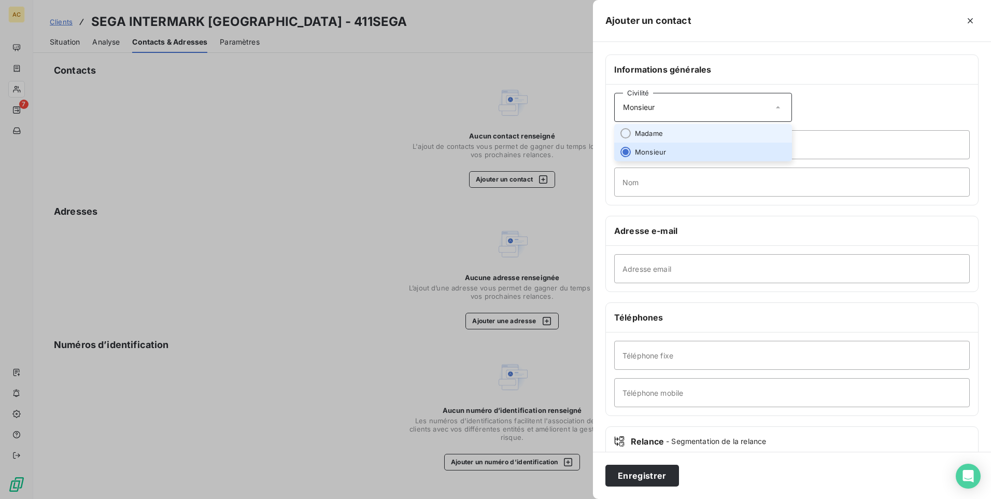
click at [680, 131] on li "Madame" at bounding box center [703, 133] width 178 height 19
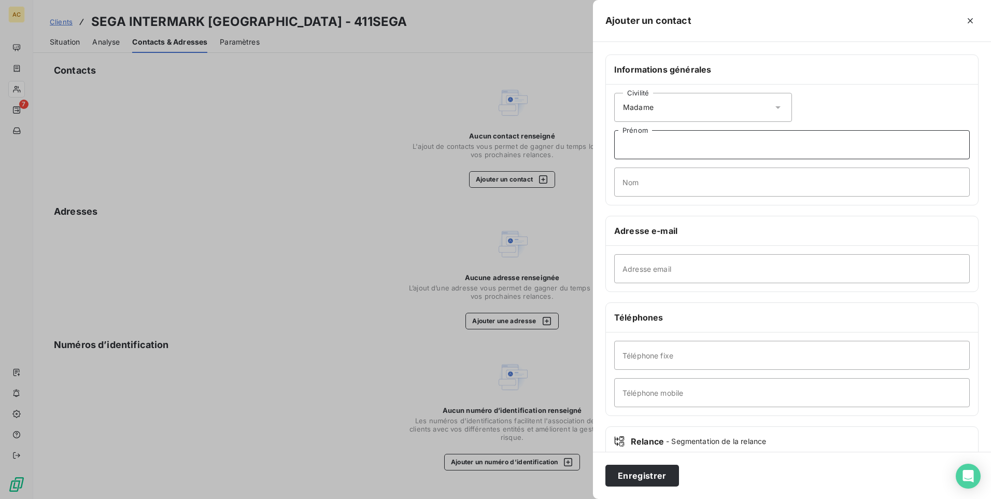
click at [690, 143] on input "Prénom" at bounding box center [792, 144] width 356 height 29
paste input "Florence"
type input "Florence"
click at [658, 190] on input "Nom" at bounding box center [792, 181] width 356 height 29
paste input "Badamie"
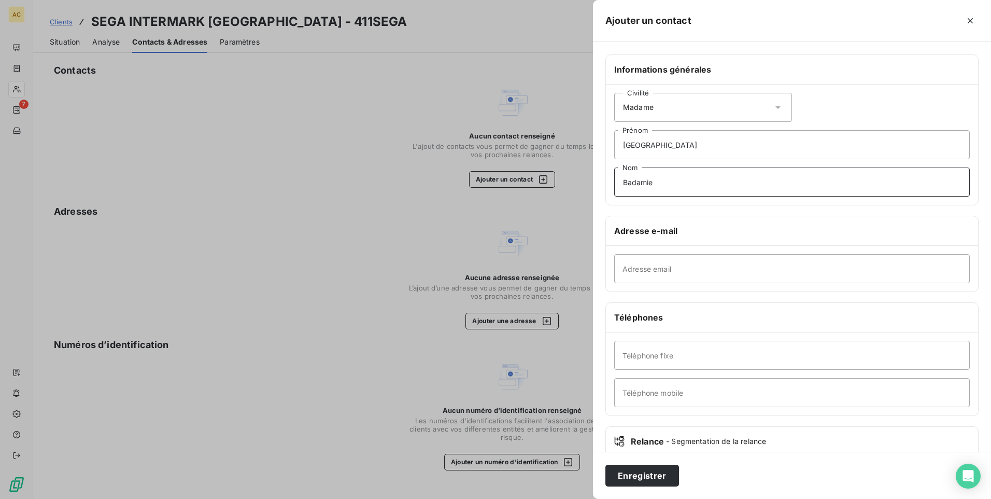
type input "Badamie"
click at [672, 264] on input "Adresse email" at bounding box center [792, 268] width 356 height 29
click at [678, 272] on input "Adresse email" at bounding box center [792, 268] width 356 height 29
paste input "fbadamie@tak-distribution.com"
type input "fbadamie@tak-distribution.com"
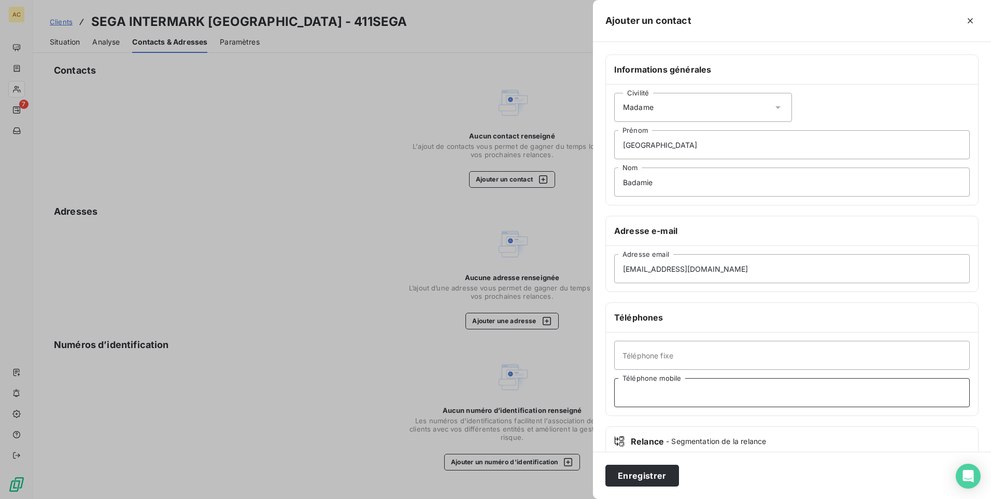
click at [643, 381] on input "Téléphone mobile" at bounding box center [792, 392] width 356 height 29
paste input "0692 55 29 01"
type input "0692 55 29 01"
click at [637, 476] on button "Enregistrer" at bounding box center [643, 476] width 74 height 22
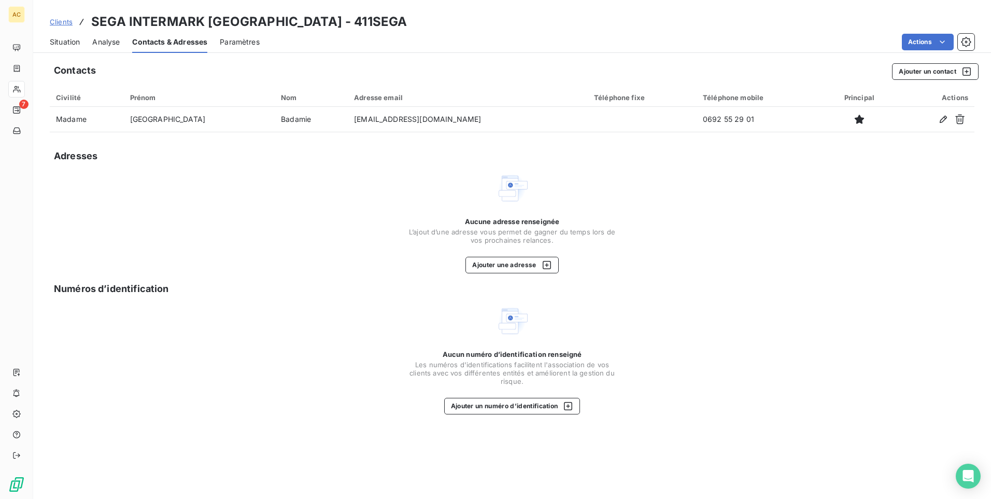
click at [64, 41] on span "Situation" at bounding box center [65, 42] width 30 height 10
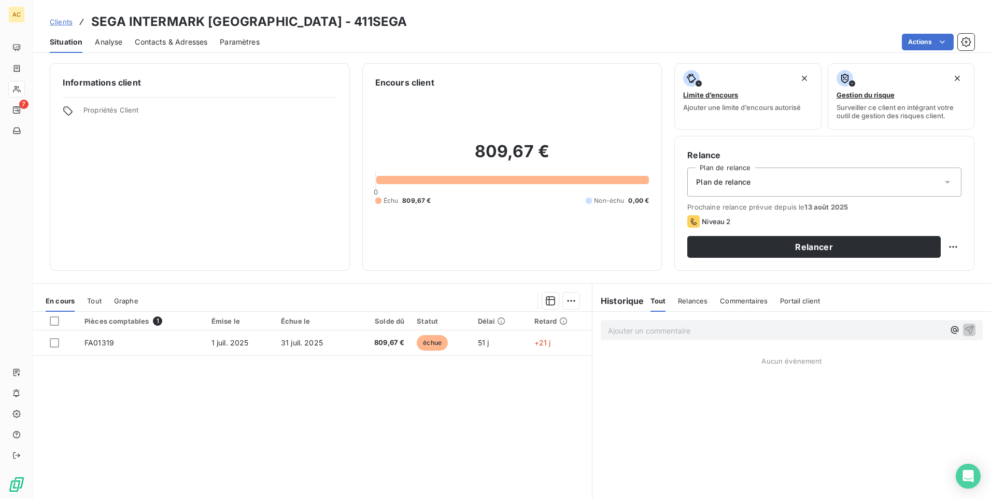
click at [57, 22] on span "Clients" at bounding box center [61, 22] width 23 height 8
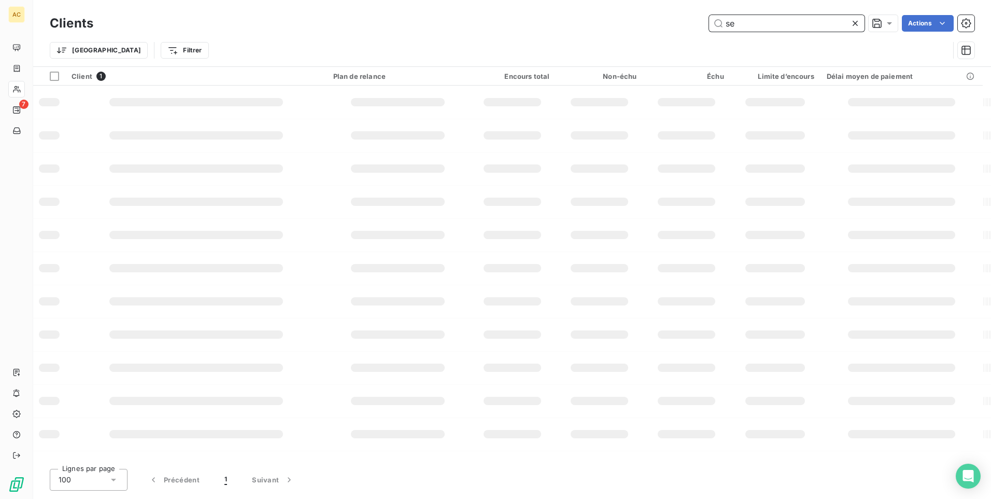
type input "s"
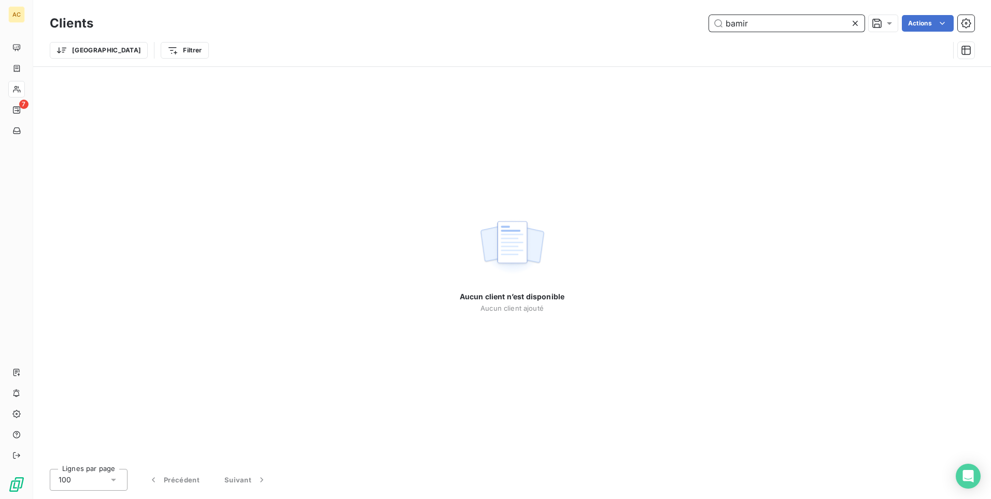
drag, startPoint x: 761, startPoint y: 21, endPoint x: 704, endPoint y: 30, distance: 57.2
click at [705, 30] on div "bamir Actions" at bounding box center [540, 23] width 869 height 17
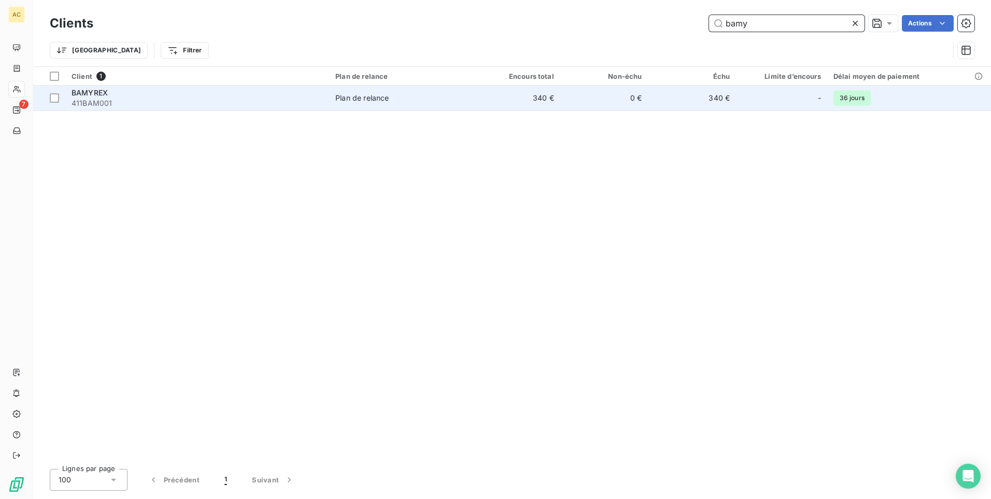
type input "bamy"
click at [175, 95] on div "BAMYREX" at bounding box center [197, 93] width 251 height 10
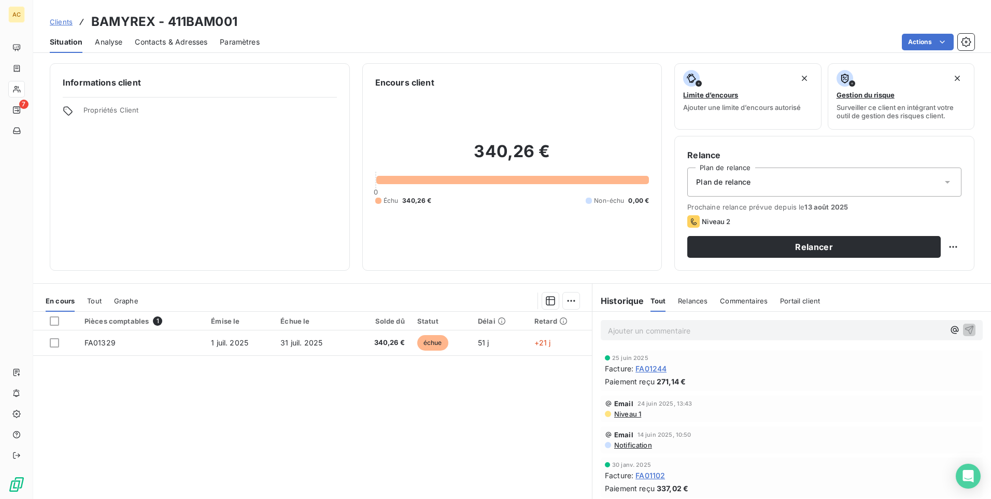
click at [61, 23] on span "Clients" at bounding box center [61, 22] width 23 height 8
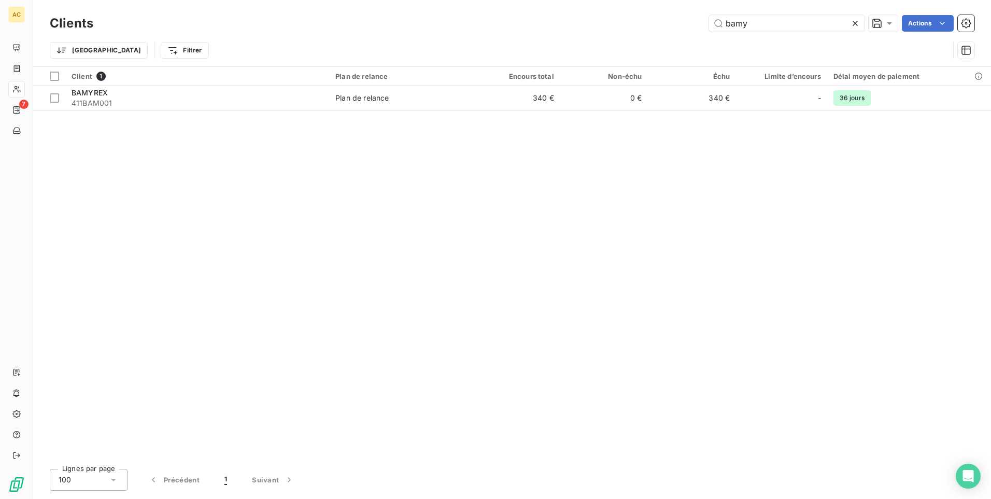
drag, startPoint x: 733, startPoint y: 27, endPoint x: 678, endPoint y: 32, distance: 55.2
click at [683, 32] on div "Clients bamy Actions" at bounding box center [512, 23] width 925 height 22
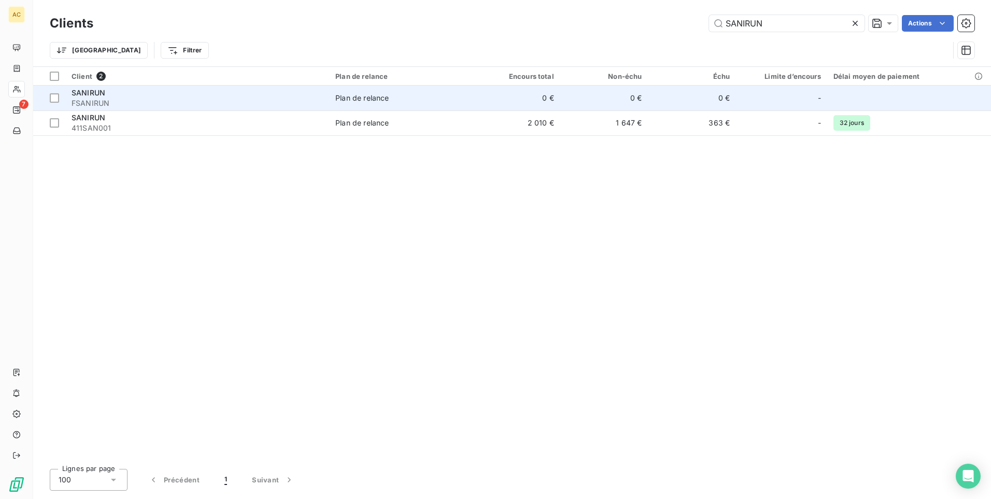
type input "SANIRUN"
click at [118, 99] on span "FSANIRUN" at bounding box center [197, 103] width 251 height 10
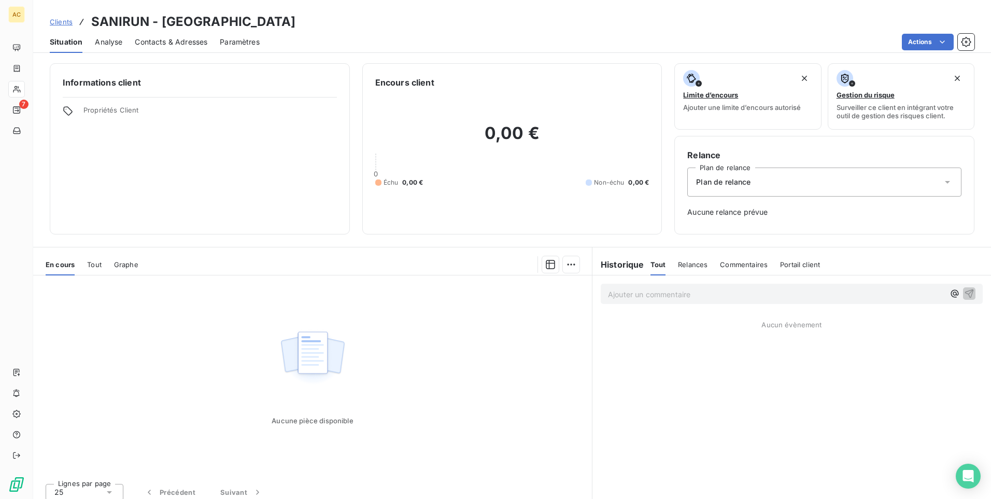
click at [66, 23] on span "Clients" at bounding box center [61, 22] width 23 height 8
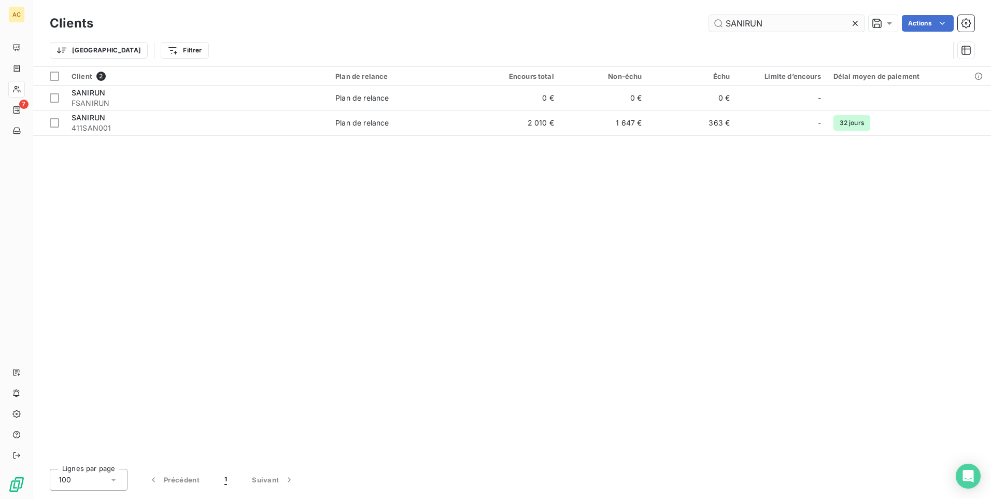
click at [769, 23] on input "SANIRUN" at bounding box center [787, 23] width 156 height 17
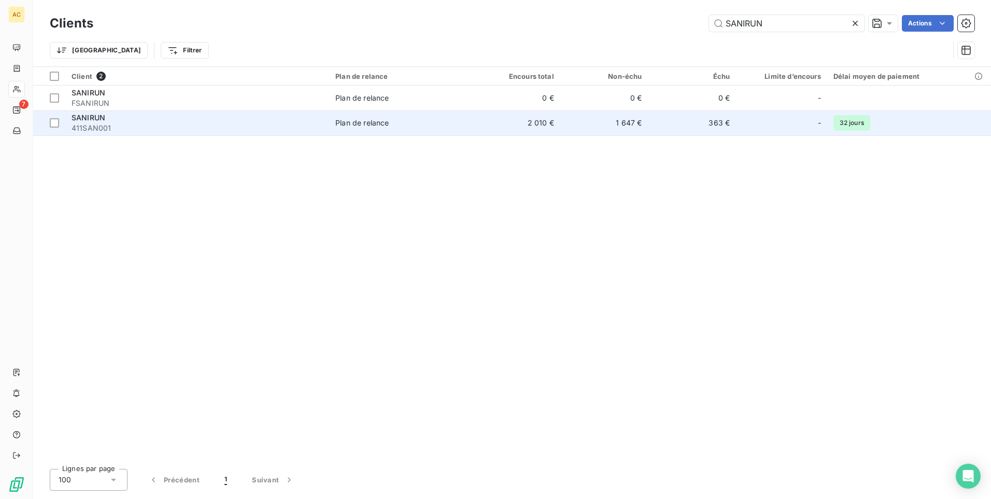
click at [167, 125] on span "411SAN001" at bounding box center [197, 128] width 251 height 10
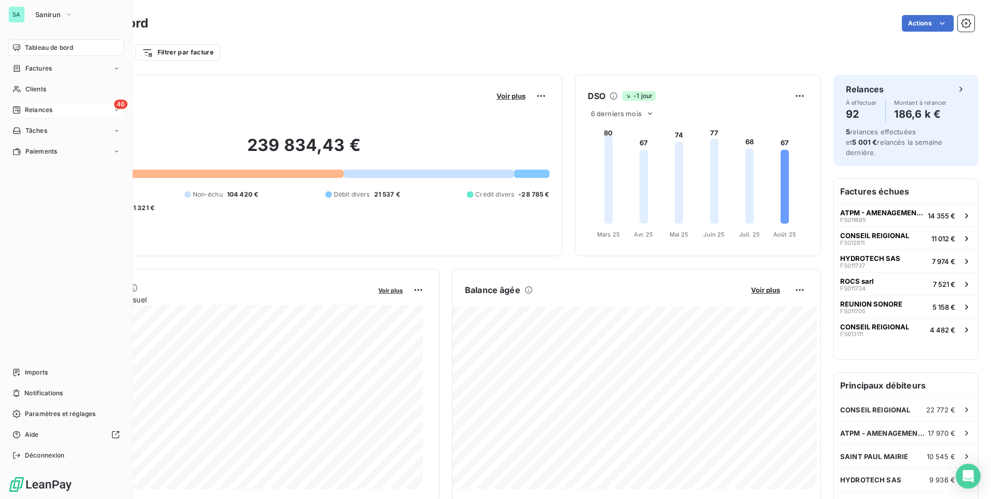
click at [21, 110] on div "Relances" at bounding box center [32, 109] width 40 height 9
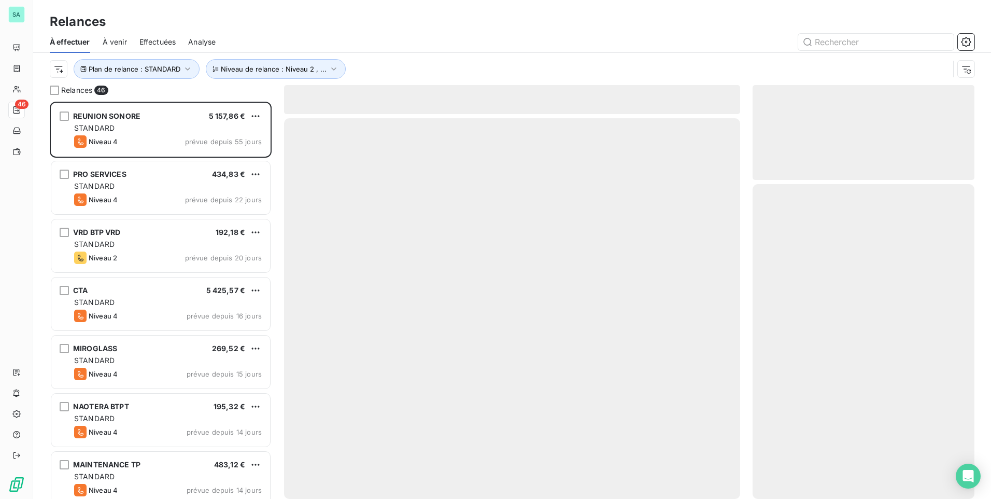
scroll to position [389, 214]
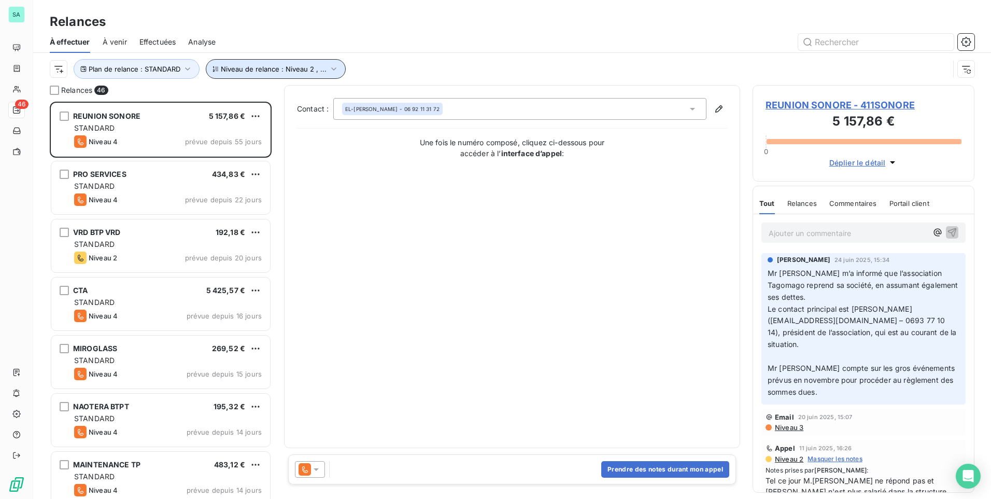
click at [273, 73] on span "Niveau de relance : Niveau 2 , ..." at bounding box center [274, 69] width 106 height 8
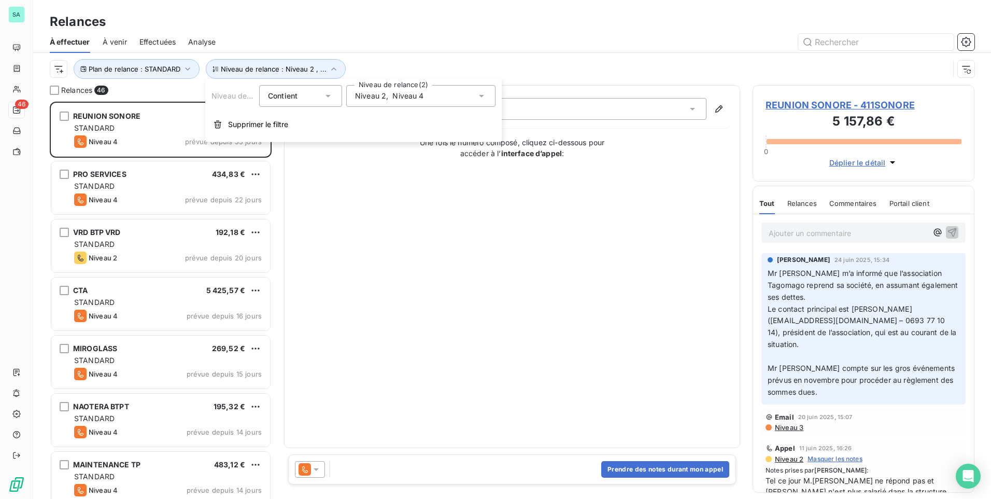
click at [418, 97] on span "Niveau 4" at bounding box center [407, 96] width 31 height 10
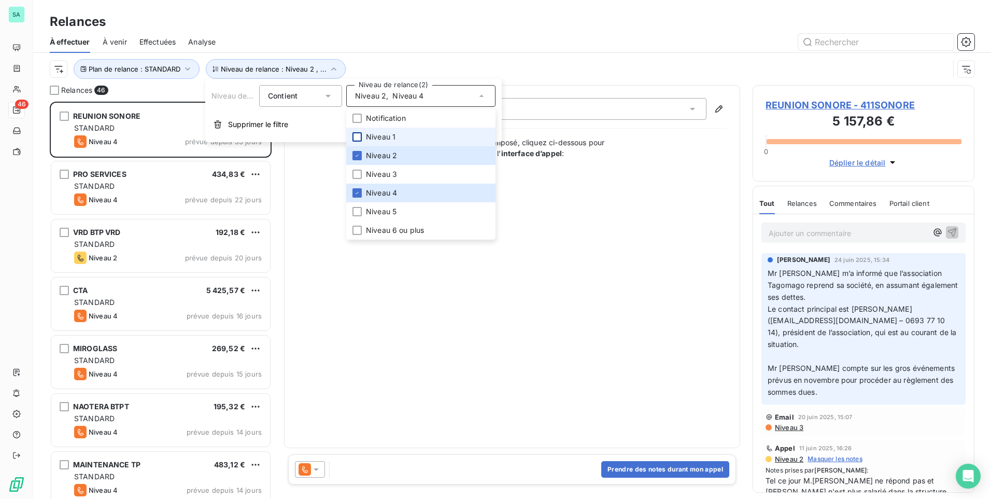
click at [355, 136] on div at bounding box center [357, 136] width 9 height 9
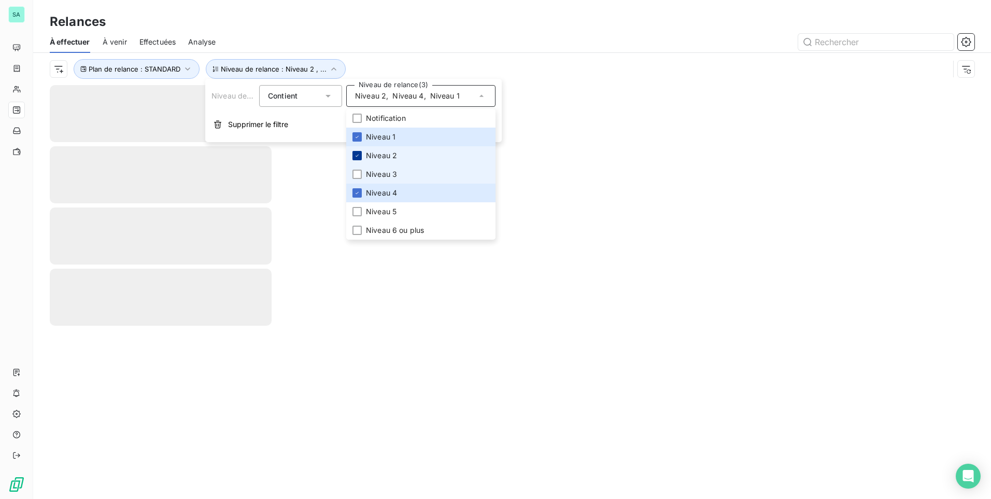
click at [357, 173] on div at bounding box center [357, 174] width 9 height 9
drag, startPoint x: 358, startPoint y: 152, endPoint x: 361, endPoint y: 178, distance: 26.2
click at [358, 153] on icon at bounding box center [357, 155] width 6 height 6
drag, startPoint x: 358, startPoint y: 194, endPoint x: 359, endPoint y: 188, distance: 6.3
click at [358, 194] on icon at bounding box center [357, 193] width 6 height 6
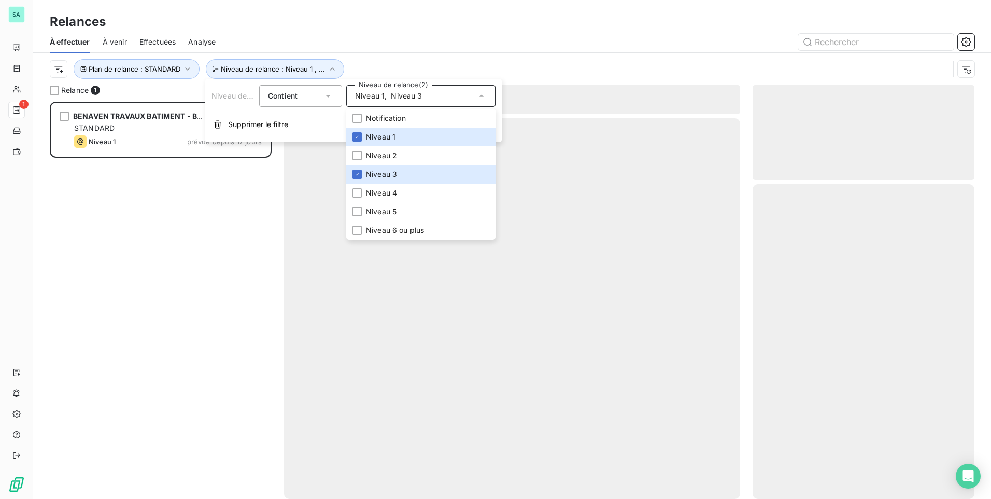
click at [628, 172] on div at bounding box center [512, 308] width 456 height 381
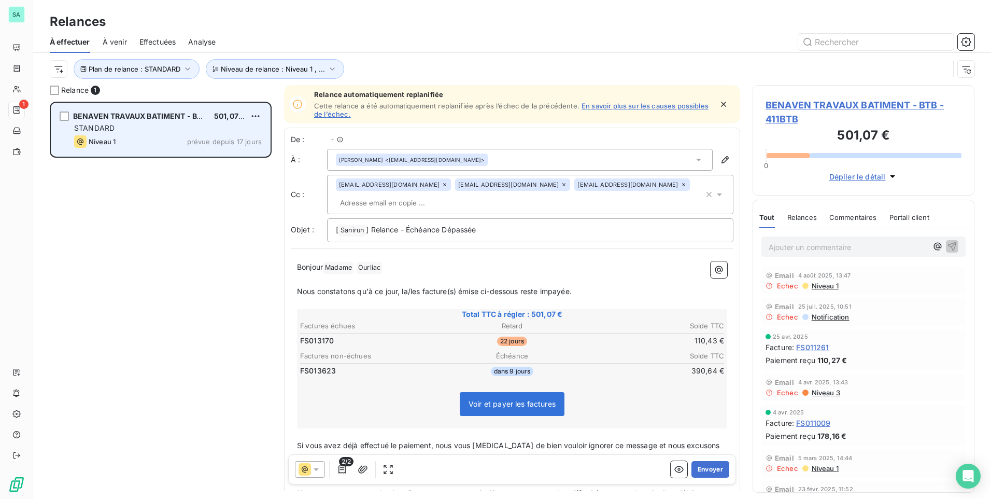
click at [130, 135] on div "BENAVEN TRAVAUX BATIMENT - BTB 501,07 € STANDARD Niveau 1 prévue depuis 17 jours" at bounding box center [160, 129] width 219 height 53
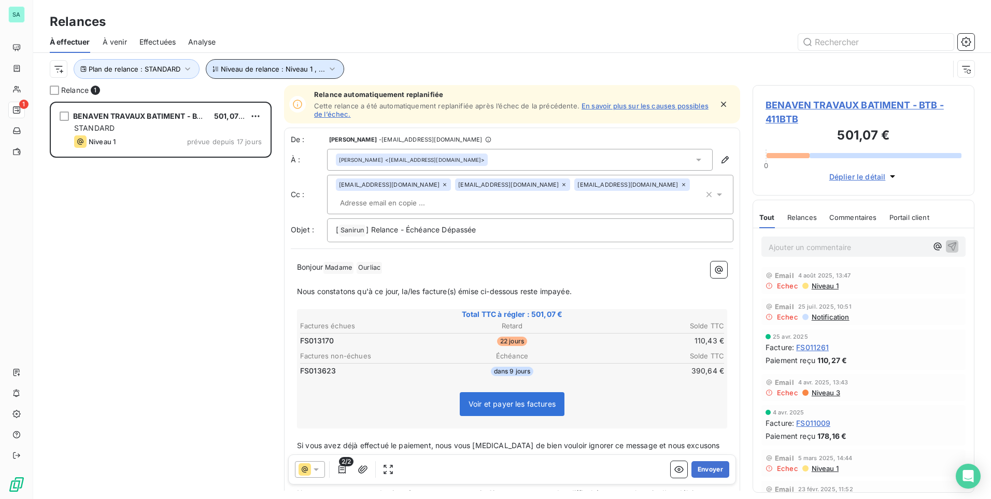
click at [330, 70] on icon "button" at bounding box center [332, 69] width 10 height 10
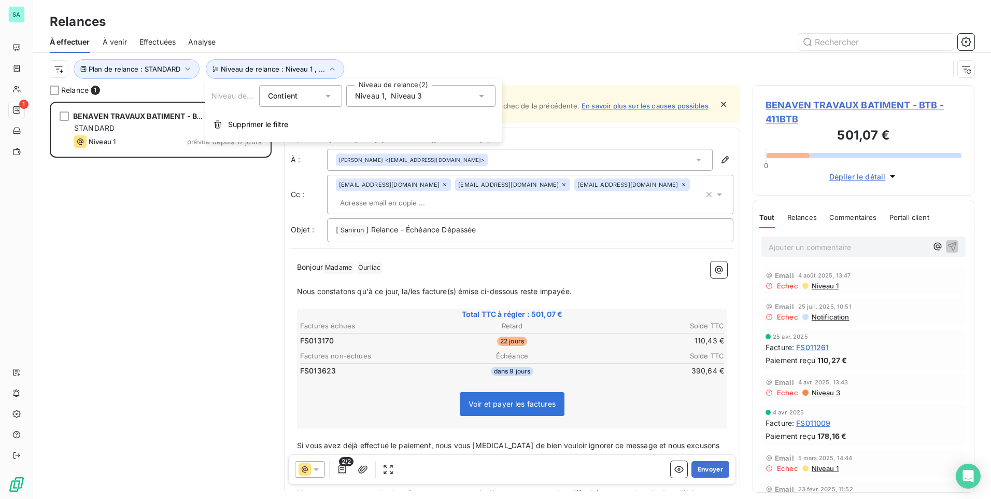
click at [377, 94] on span "Niveau 1" at bounding box center [370, 96] width 30 height 10
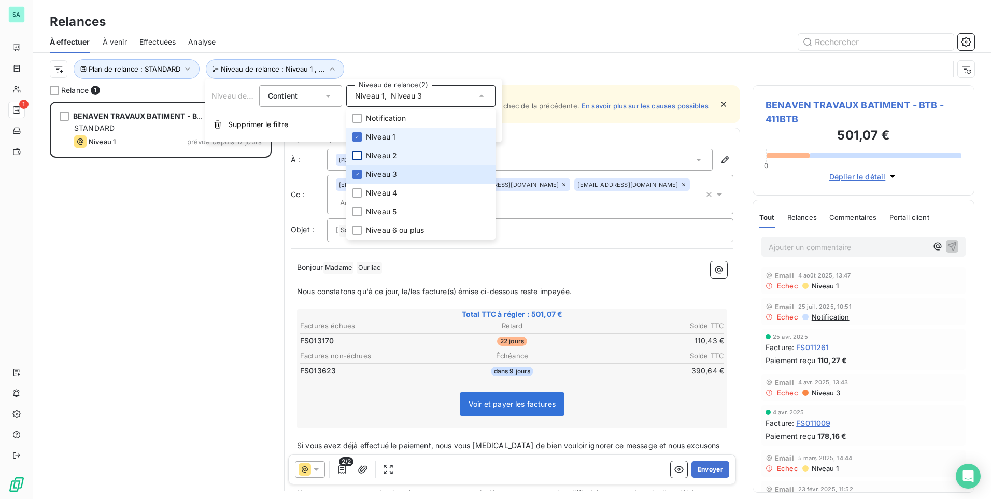
drag, startPoint x: 358, startPoint y: 136, endPoint x: 356, endPoint y: 153, distance: 16.7
click at [357, 138] on icon at bounding box center [357, 137] width 6 height 6
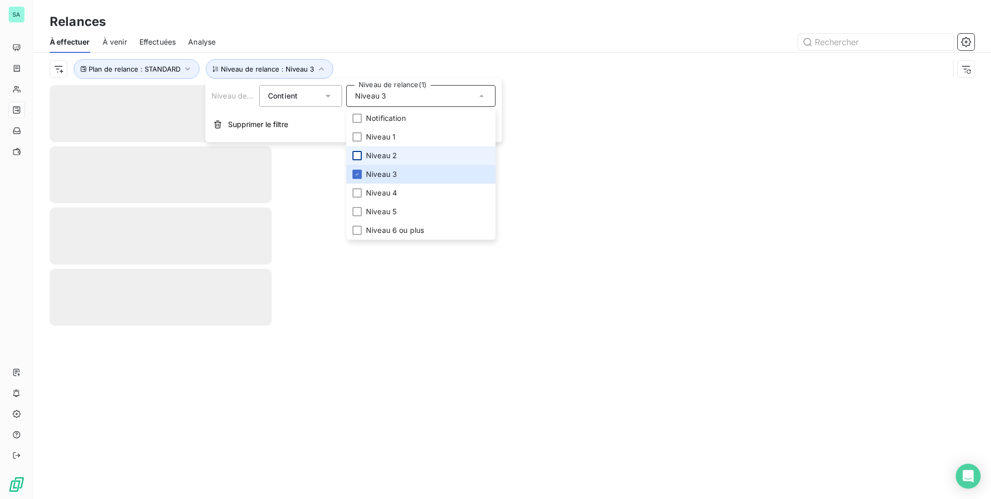
click at [355, 159] on div at bounding box center [357, 155] width 9 height 9
click at [357, 175] on icon at bounding box center [357, 174] width 3 height 2
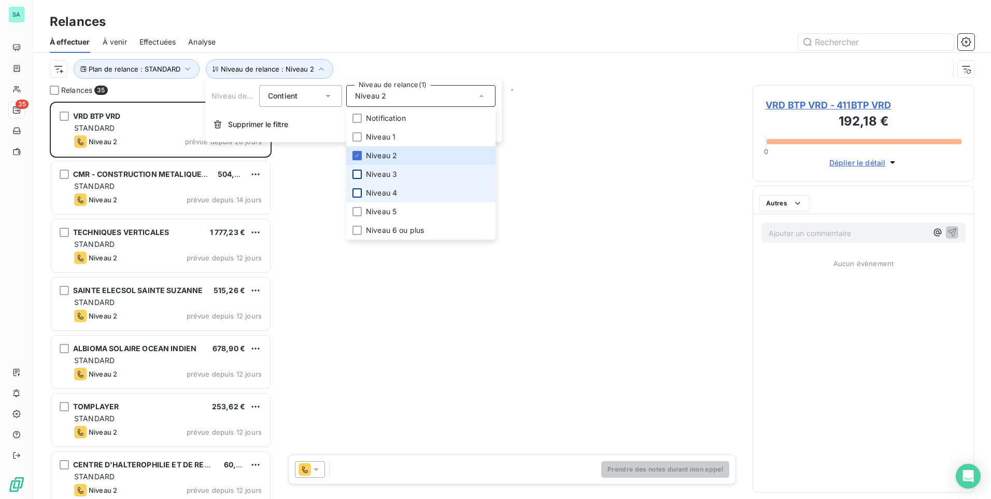
scroll to position [389, 214]
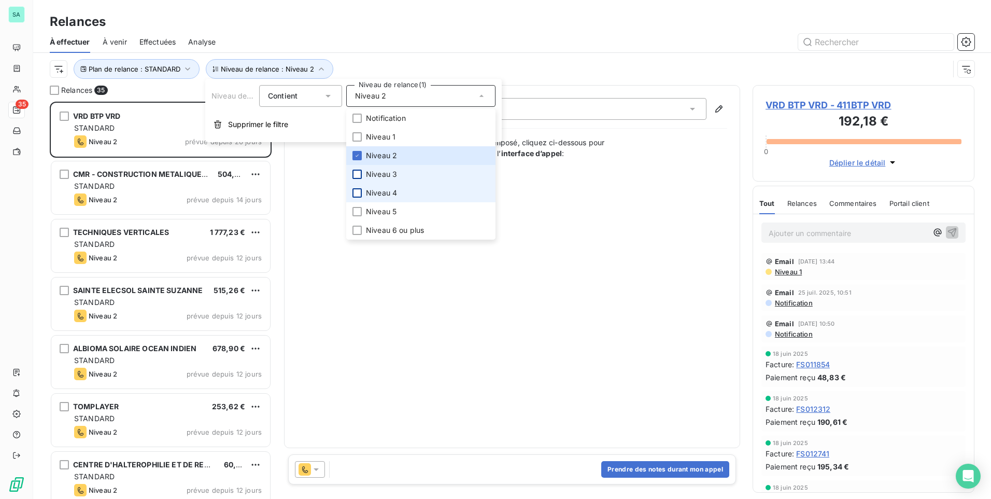
click at [358, 192] on div at bounding box center [357, 192] width 9 height 9
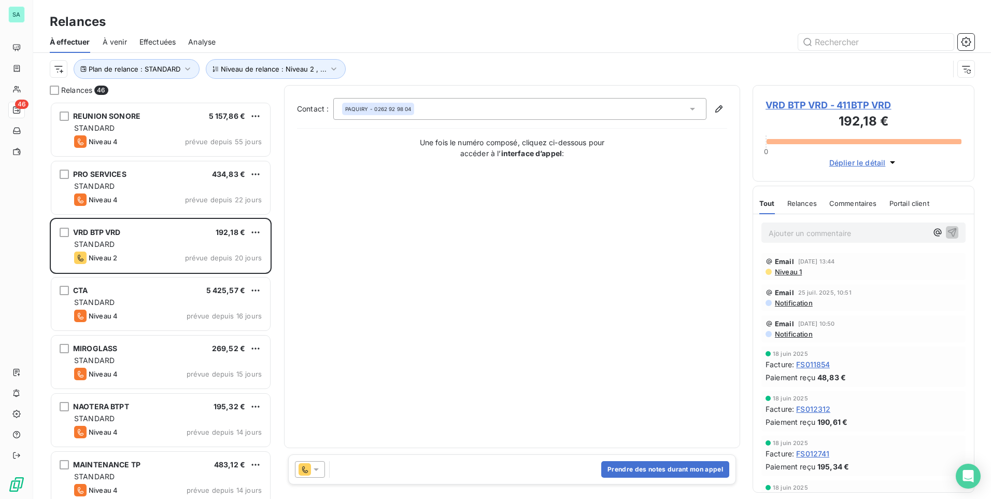
click at [320, 313] on div "Contact : PAQUIRY - 0262 92 98 04 Une fois le numéro composé, cliquez ci-dessou…" at bounding box center [512, 266] width 430 height 337
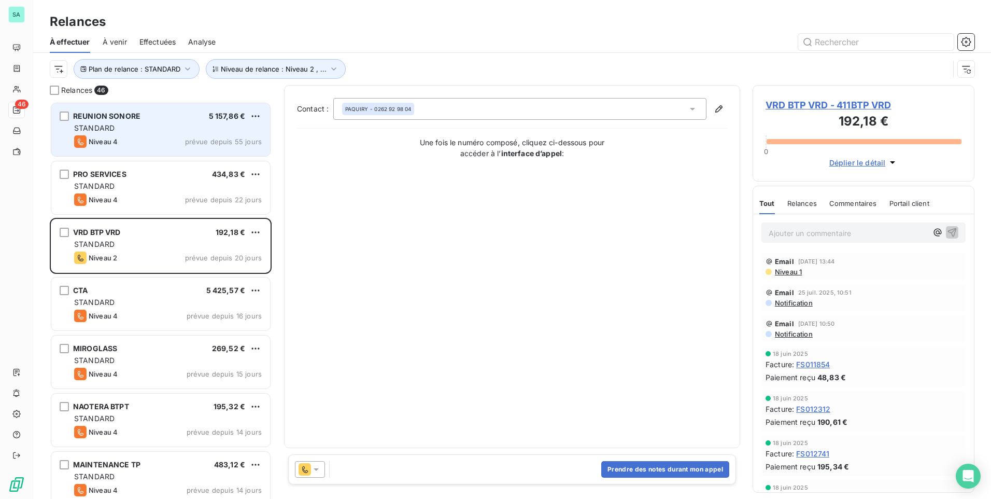
click at [137, 134] on div "REUNION SONORE 5 157,86 € STANDARD Niveau 4 prévue depuis 55 jours" at bounding box center [160, 129] width 219 height 53
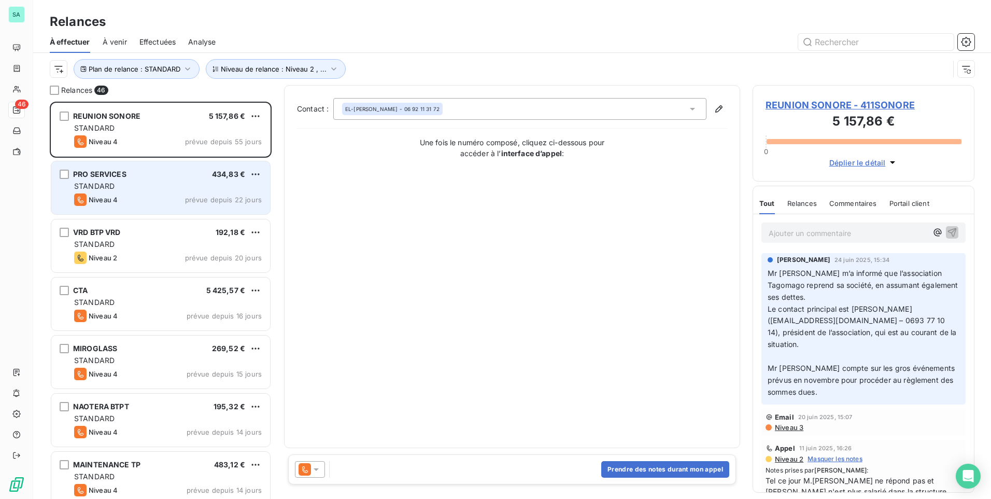
click at [120, 170] on span "PRO SERVICES" at bounding box center [99, 174] width 53 height 9
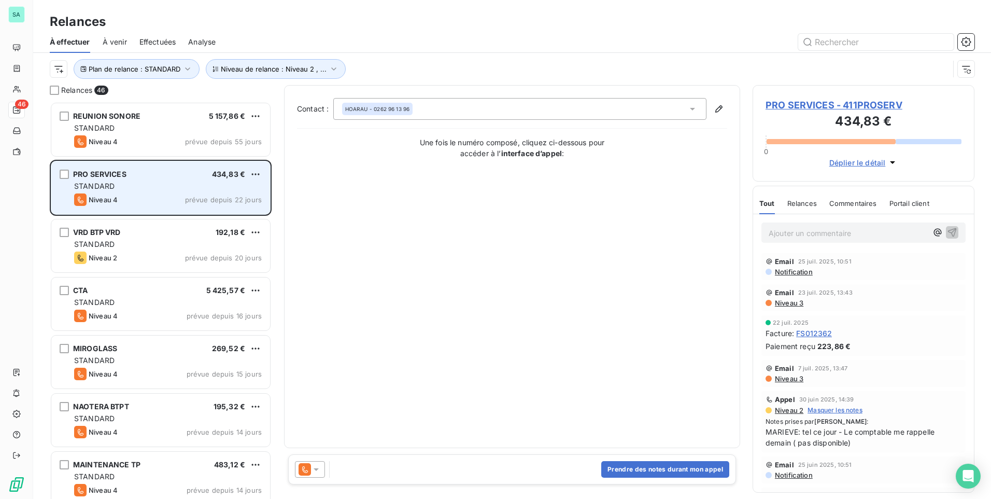
click at [153, 188] on div "STANDARD" at bounding box center [168, 186] width 188 height 10
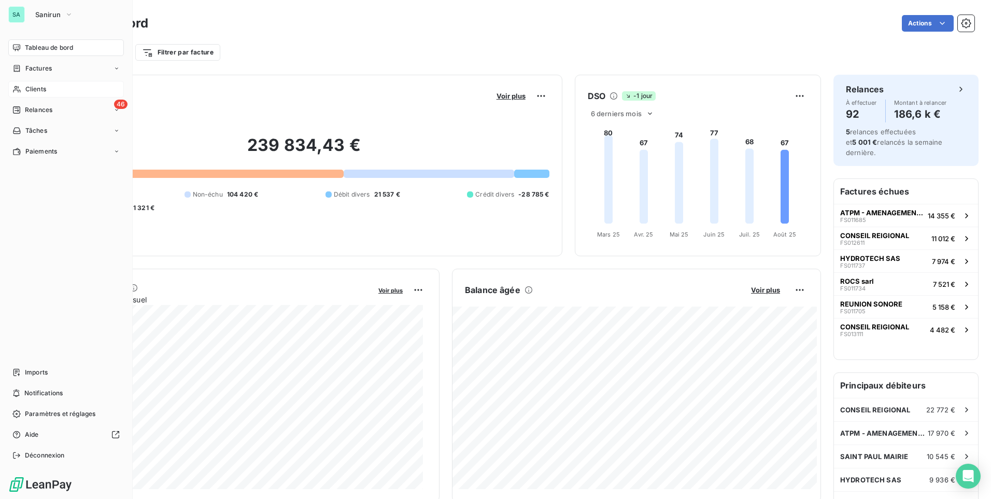
click at [52, 88] on div "Clients" at bounding box center [66, 89] width 116 height 17
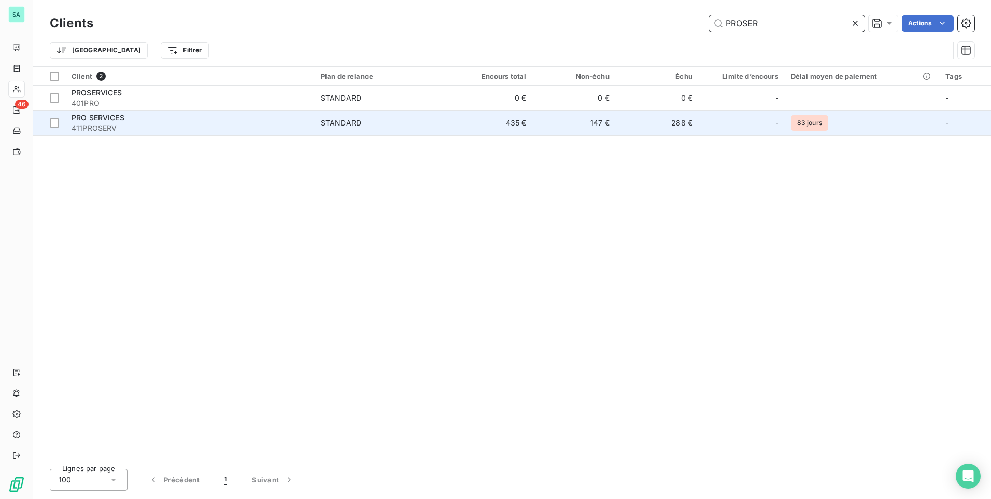
type input "PROSER"
click at [135, 133] on span "411PROSERV" at bounding box center [190, 128] width 237 height 10
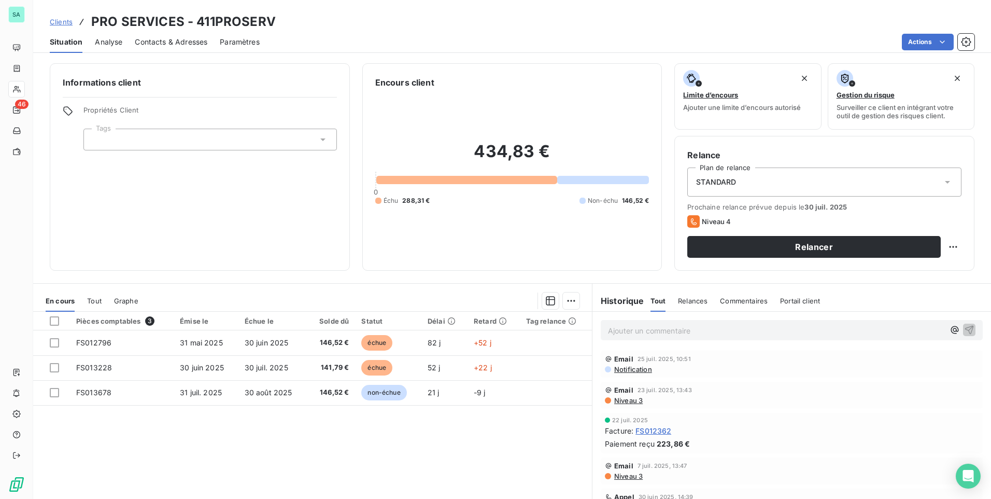
click at [160, 41] on span "Contacts & Adresses" at bounding box center [171, 42] width 73 height 10
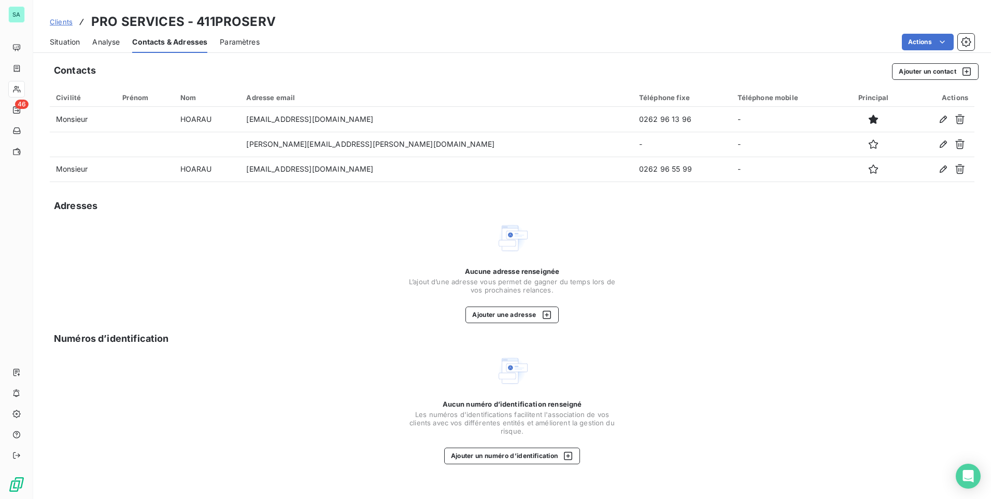
click at [76, 44] on span "Situation" at bounding box center [65, 42] width 30 height 10
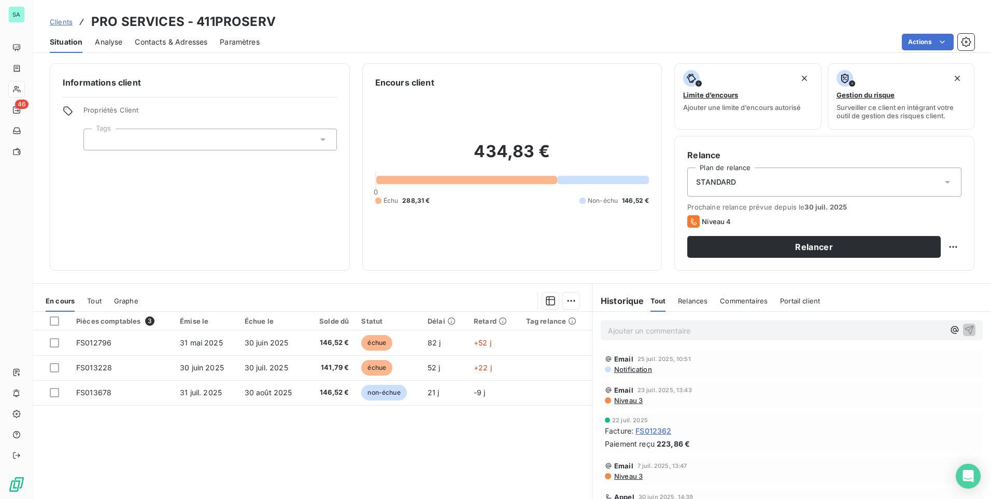
click at [190, 41] on span "Contacts & Adresses" at bounding box center [171, 42] width 73 height 10
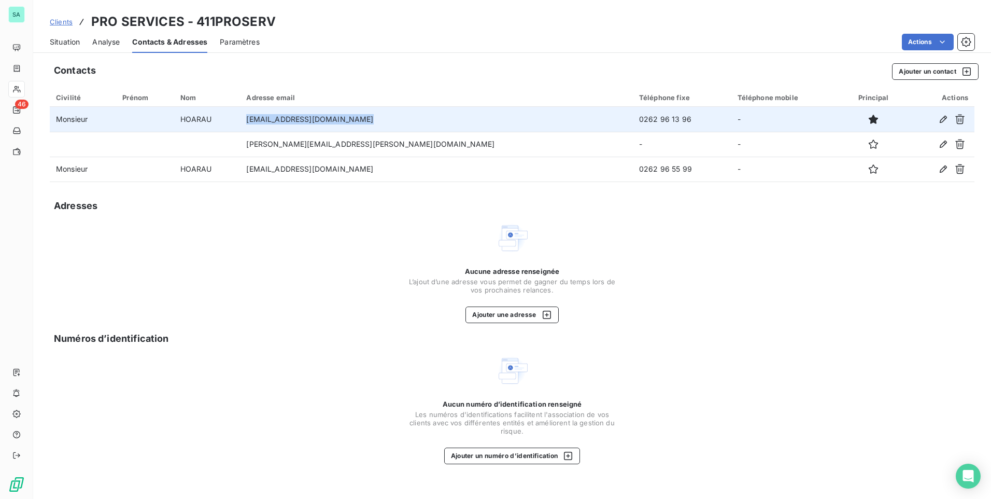
drag, startPoint x: 415, startPoint y: 118, endPoint x: 302, endPoint y: 118, distance: 112.5
click at [302, 118] on td "[EMAIL_ADDRESS][DOMAIN_NAME]" at bounding box center [436, 119] width 393 height 25
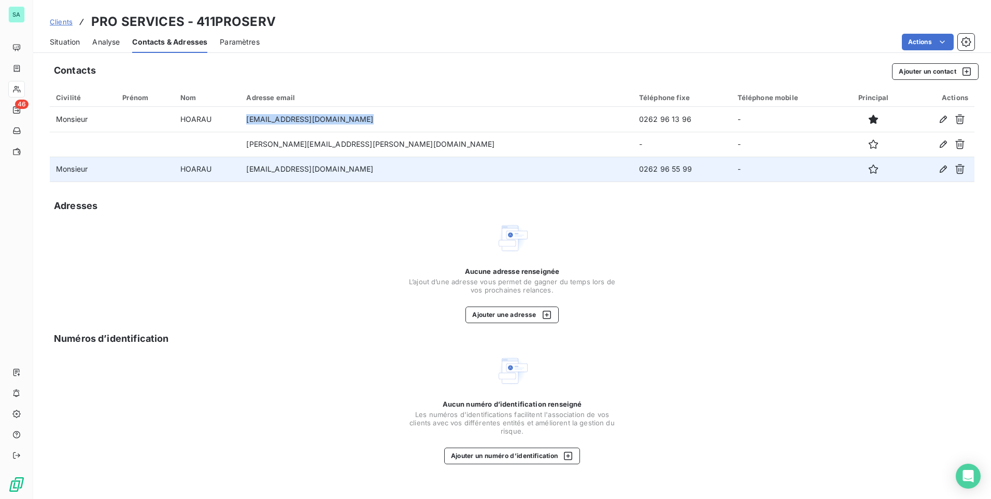
copy td "[EMAIL_ADDRESS][DOMAIN_NAME]"
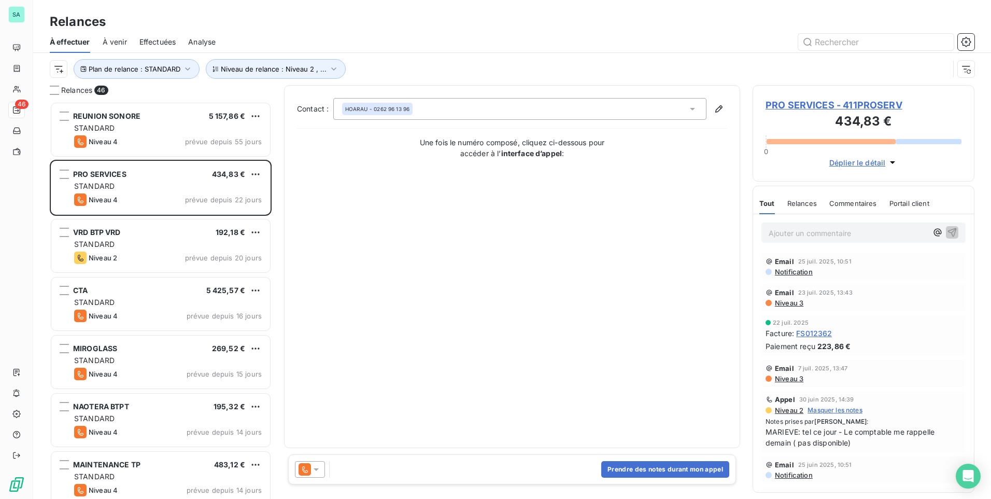
scroll to position [389, 214]
click at [621, 467] on button "Prendre des notes durant mon appel" at bounding box center [665, 469] width 128 height 17
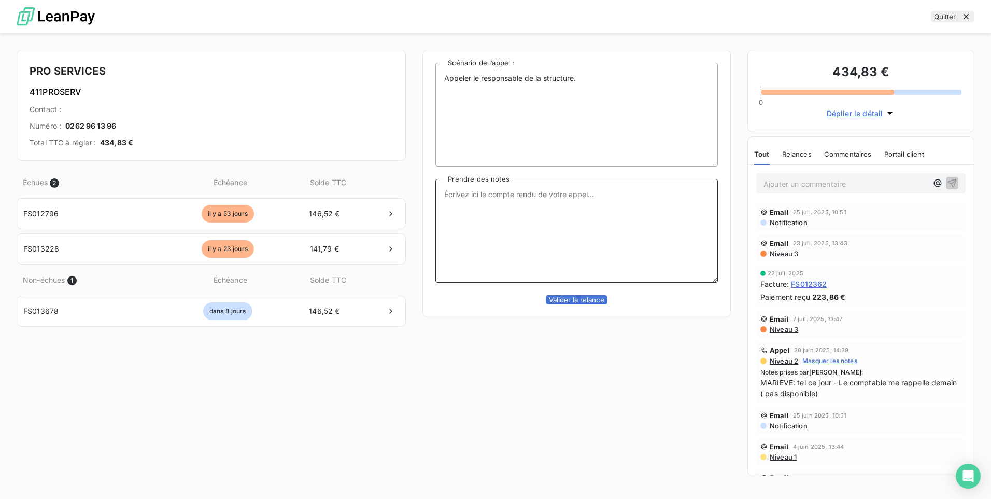
click at [459, 189] on textarea "Prendre des notes" at bounding box center [577, 231] width 283 height 104
type textarea "m"
click at [534, 198] on textarea "Mariève: tel ce jour + mail avec 3 factures" at bounding box center [577, 231] width 283 height 104
type textarea "Mariève: tel ce jour + mail de relance avec 3 factures"
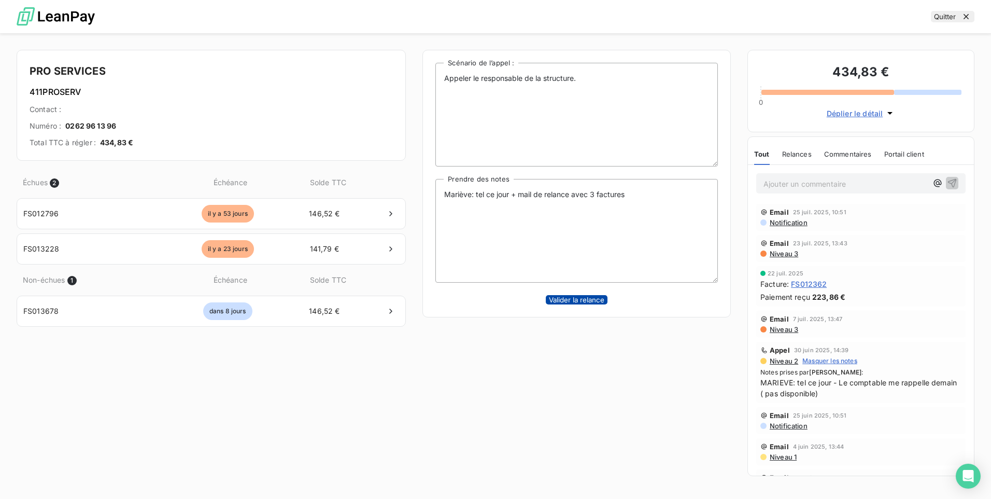
click at [572, 304] on button "Valider la relance" at bounding box center [577, 299] width 62 height 9
